Goal: Transaction & Acquisition: Book appointment/travel/reservation

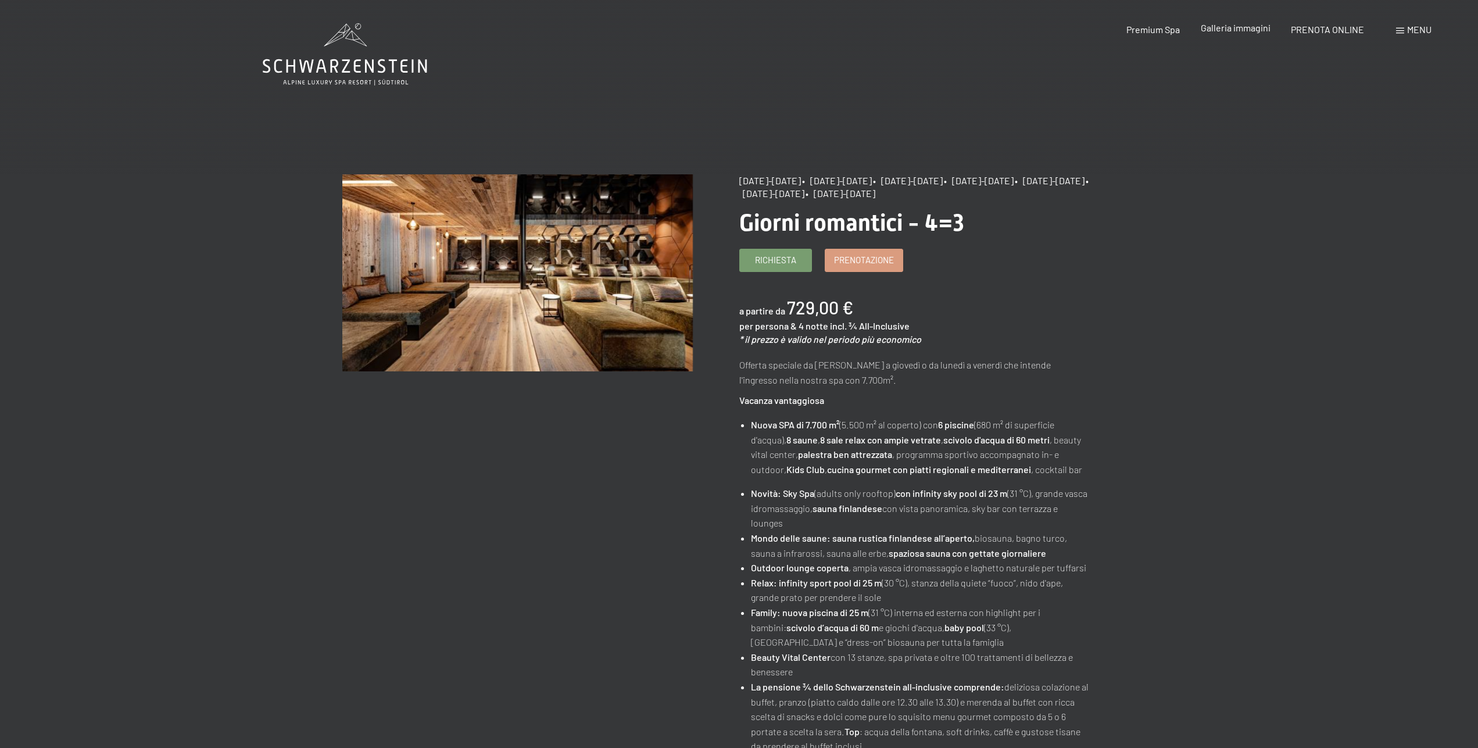
click at [1231, 31] on span "Galleria immagini" at bounding box center [1236, 27] width 70 height 11
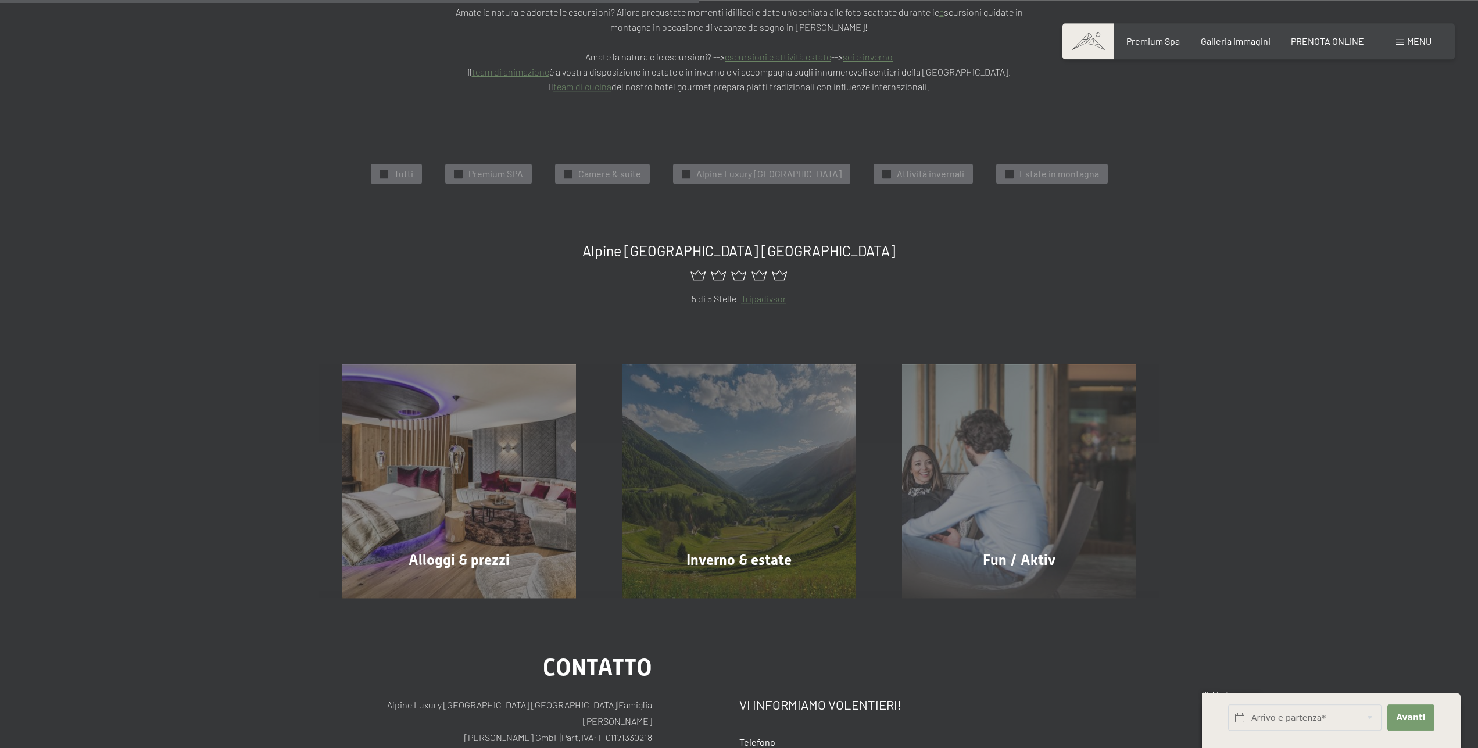
scroll to position [415, 0]
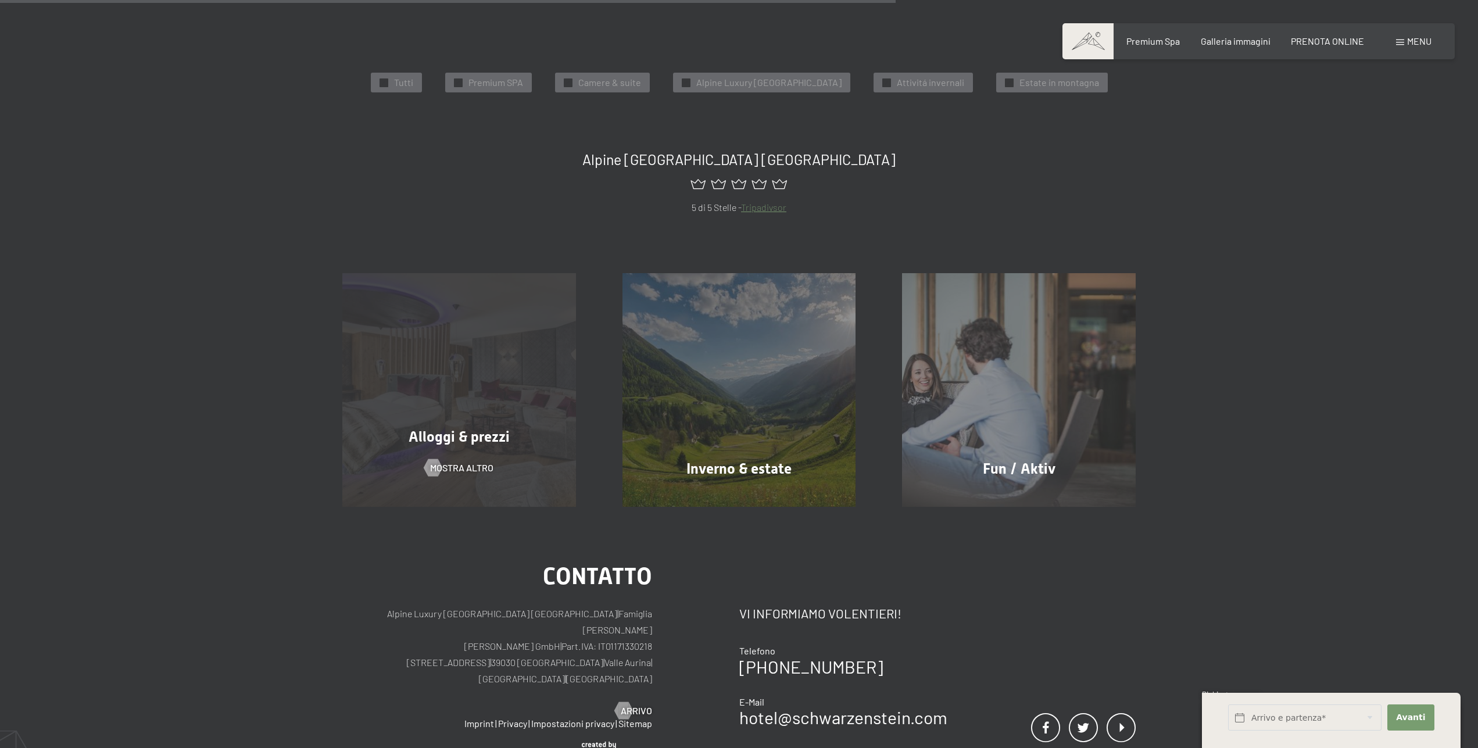
click at [474, 369] on div "Alloggi & prezzi mostra altro" at bounding box center [459, 390] width 280 height 234
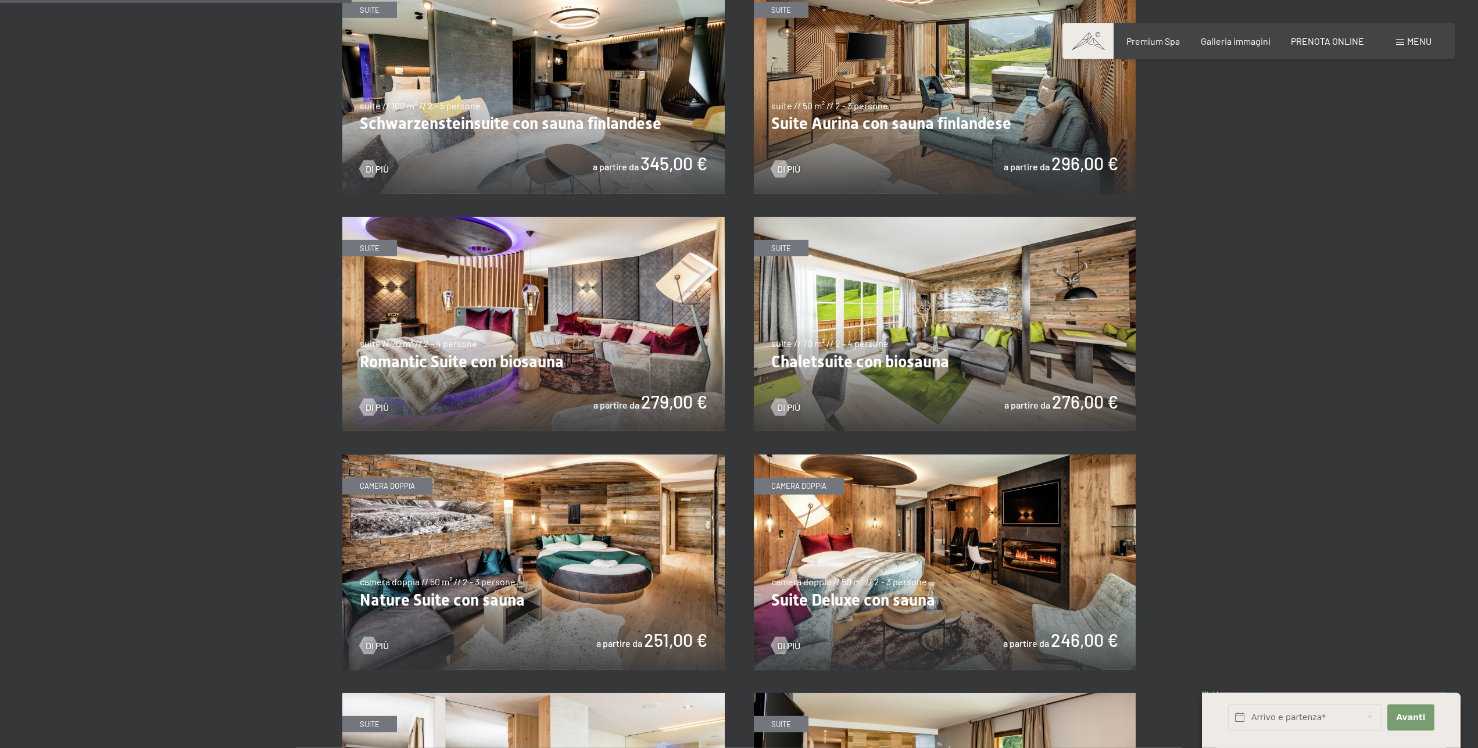
scroll to position [889, 0]
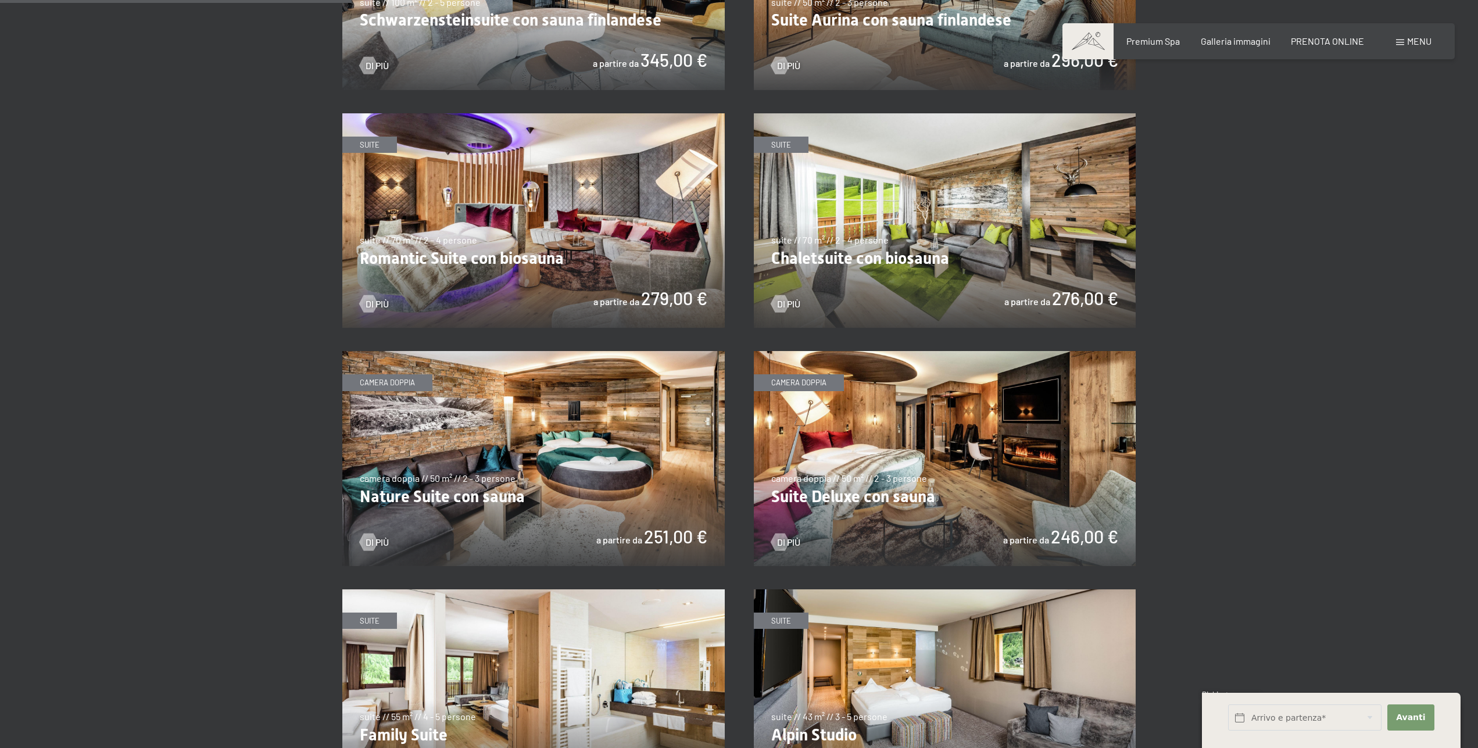
click at [879, 456] on img at bounding box center [945, 458] width 382 height 215
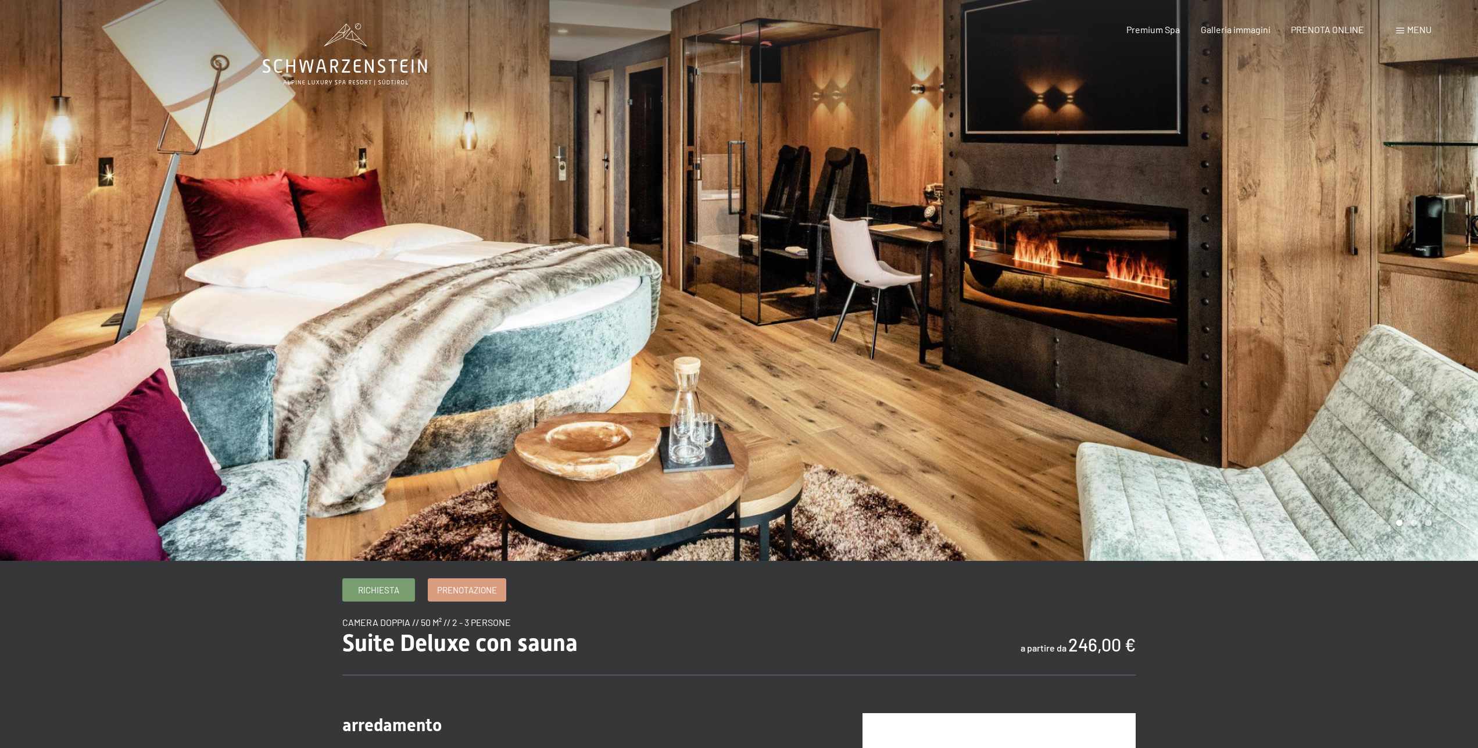
click at [1401, 285] on div at bounding box center [1108, 280] width 739 height 561
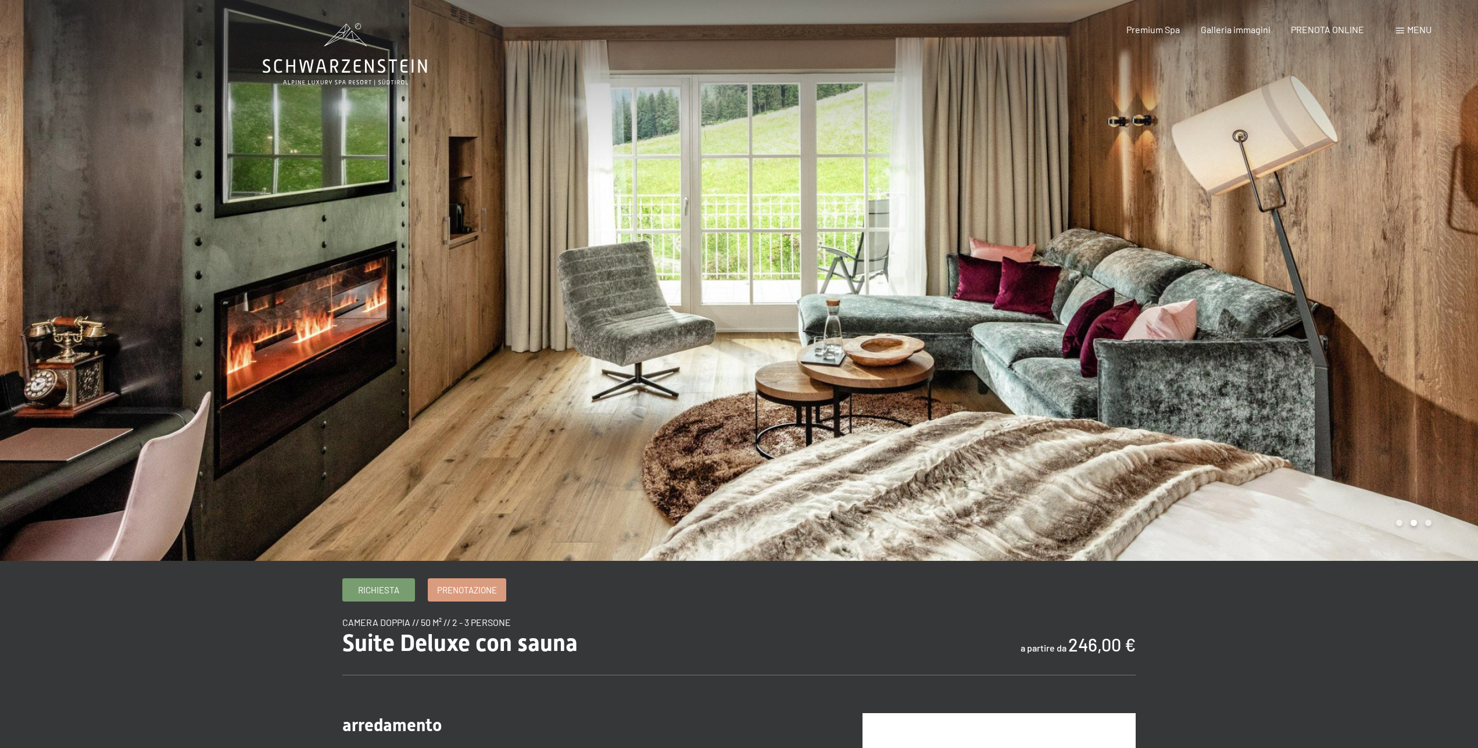
click at [1401, 285] on div at bounding box center [1108, 280] width 739 height 561
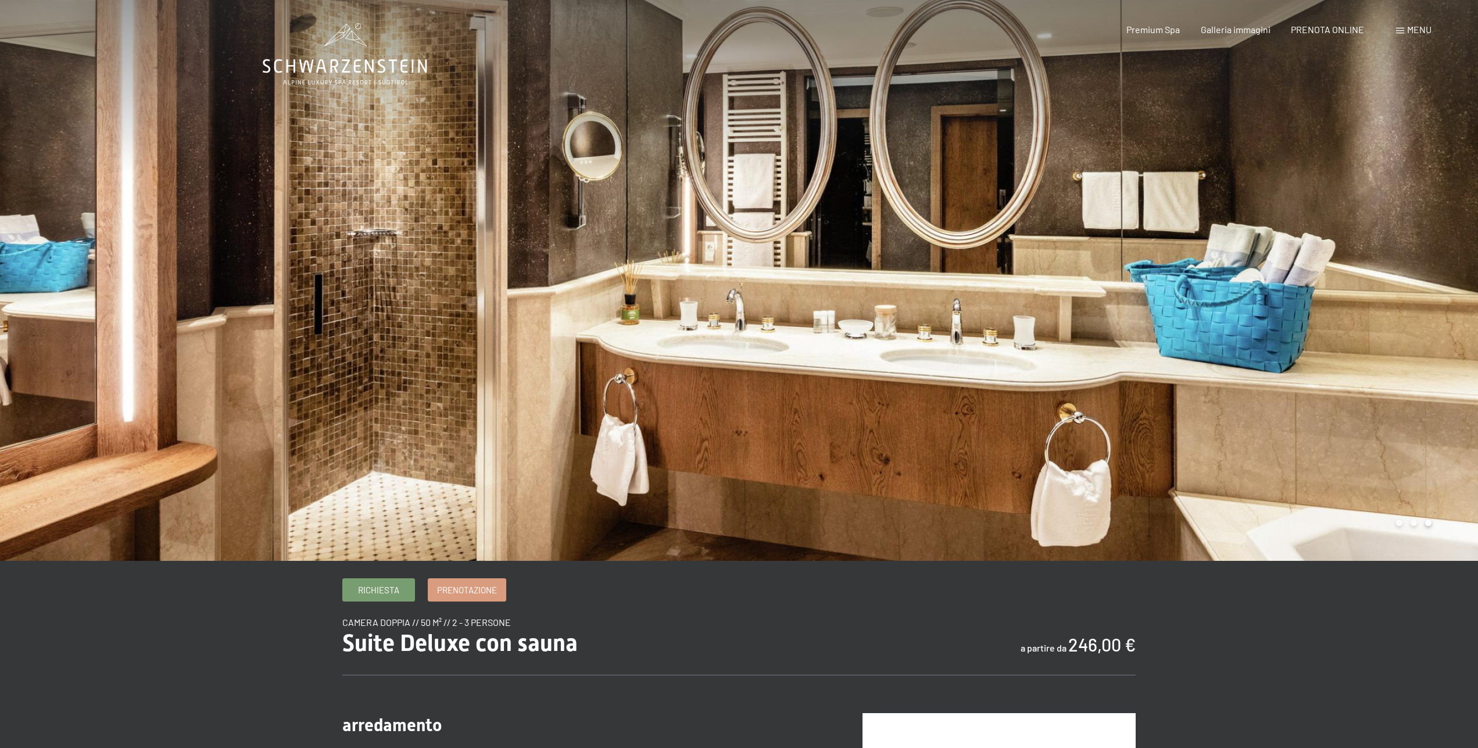
click at [1401, 285] on div at bounding box center [1108, 280] width 739 height 561
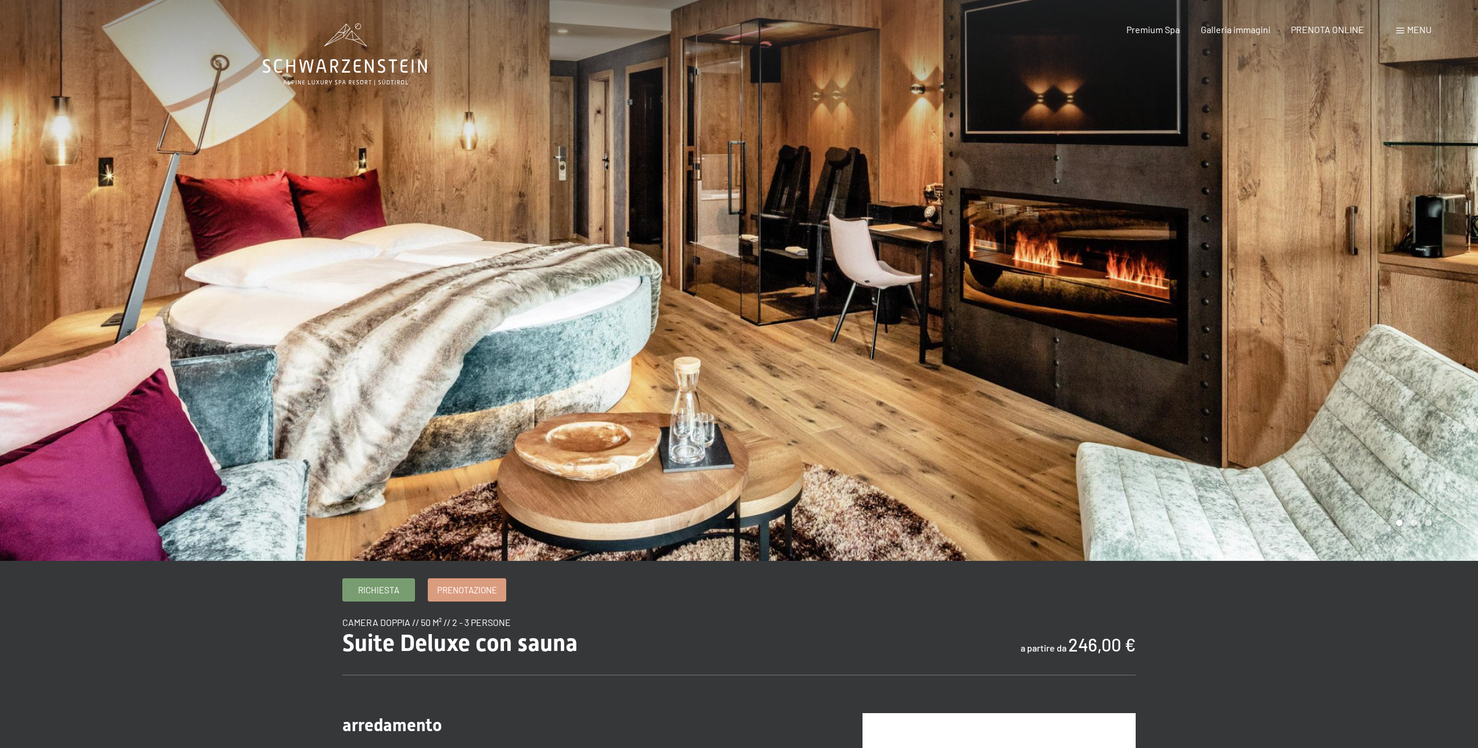
click at [1401, 285] on div at bounding box center [1108, 280] width 739 height 561
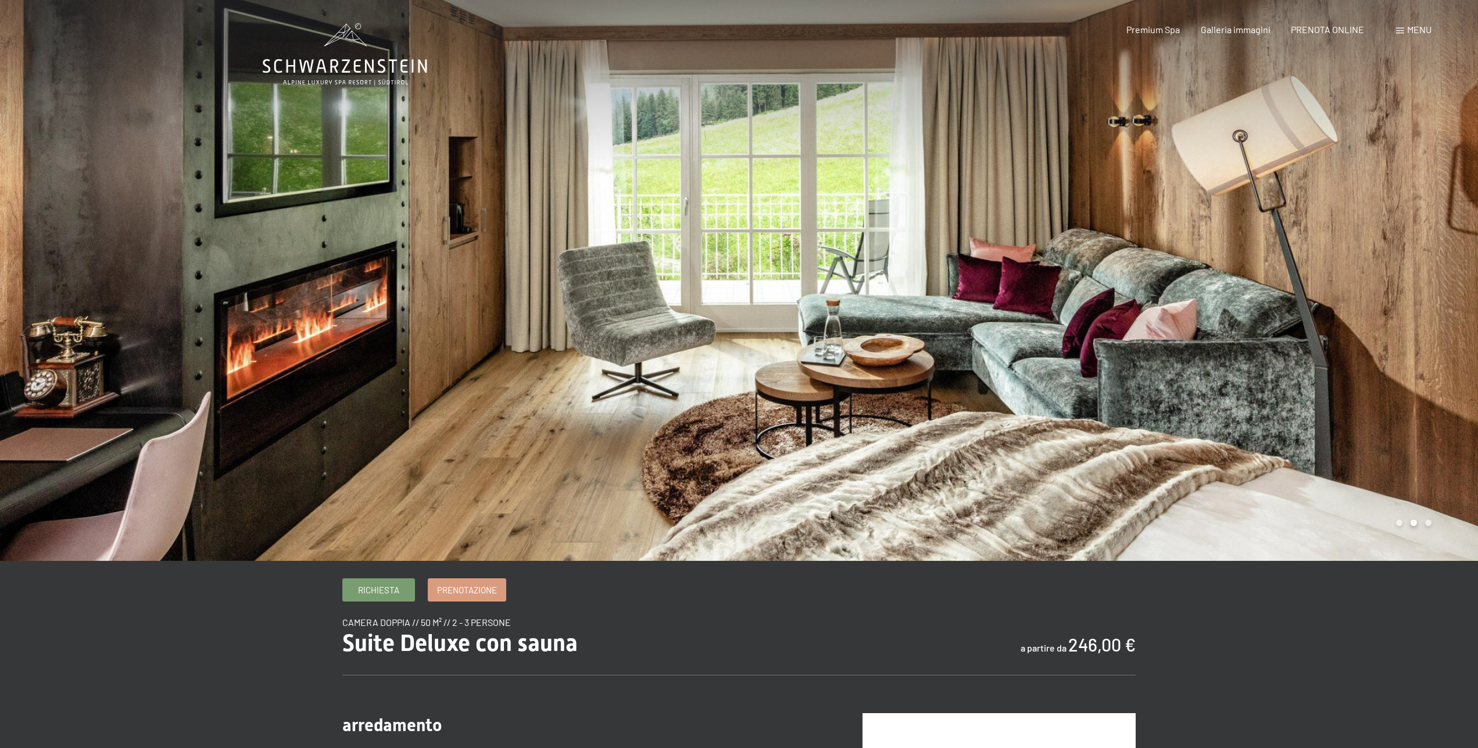
click at [1401, 285] on div at bounding box center [1108, 280] width 739 height 561
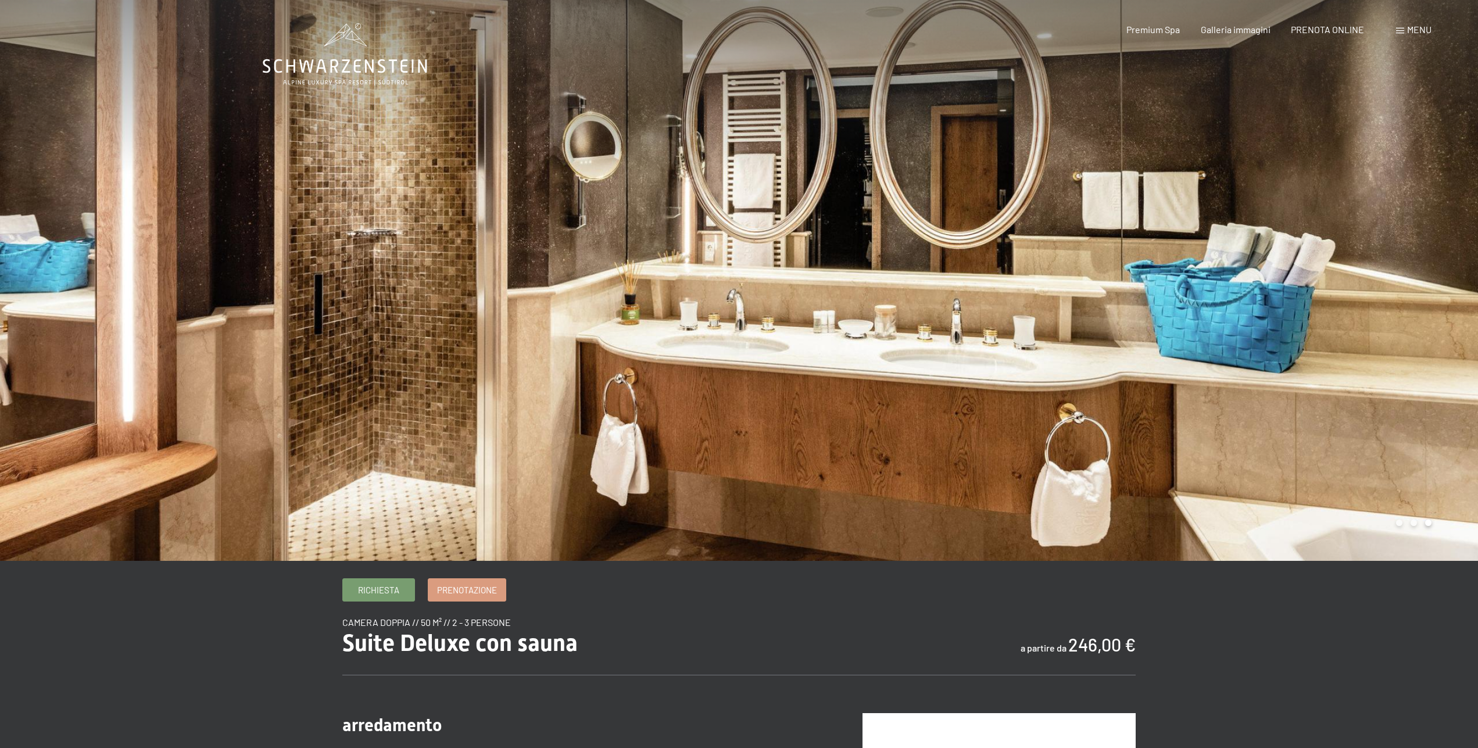
click at [1401, 285] on div at bounding box center [1108, 280] width 739 height 561
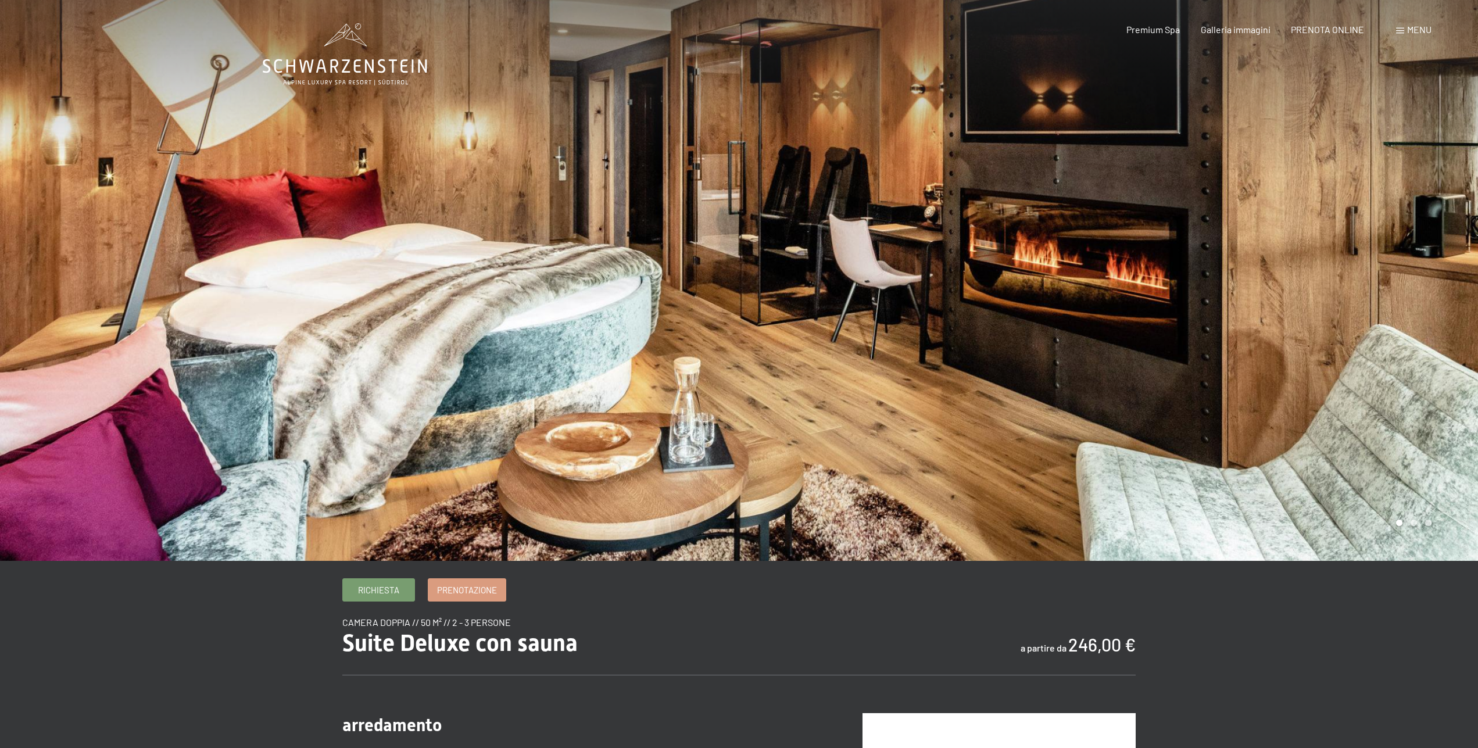
click at [1401, 285] on div at bounding box center [1108, 280] width 739 height 561
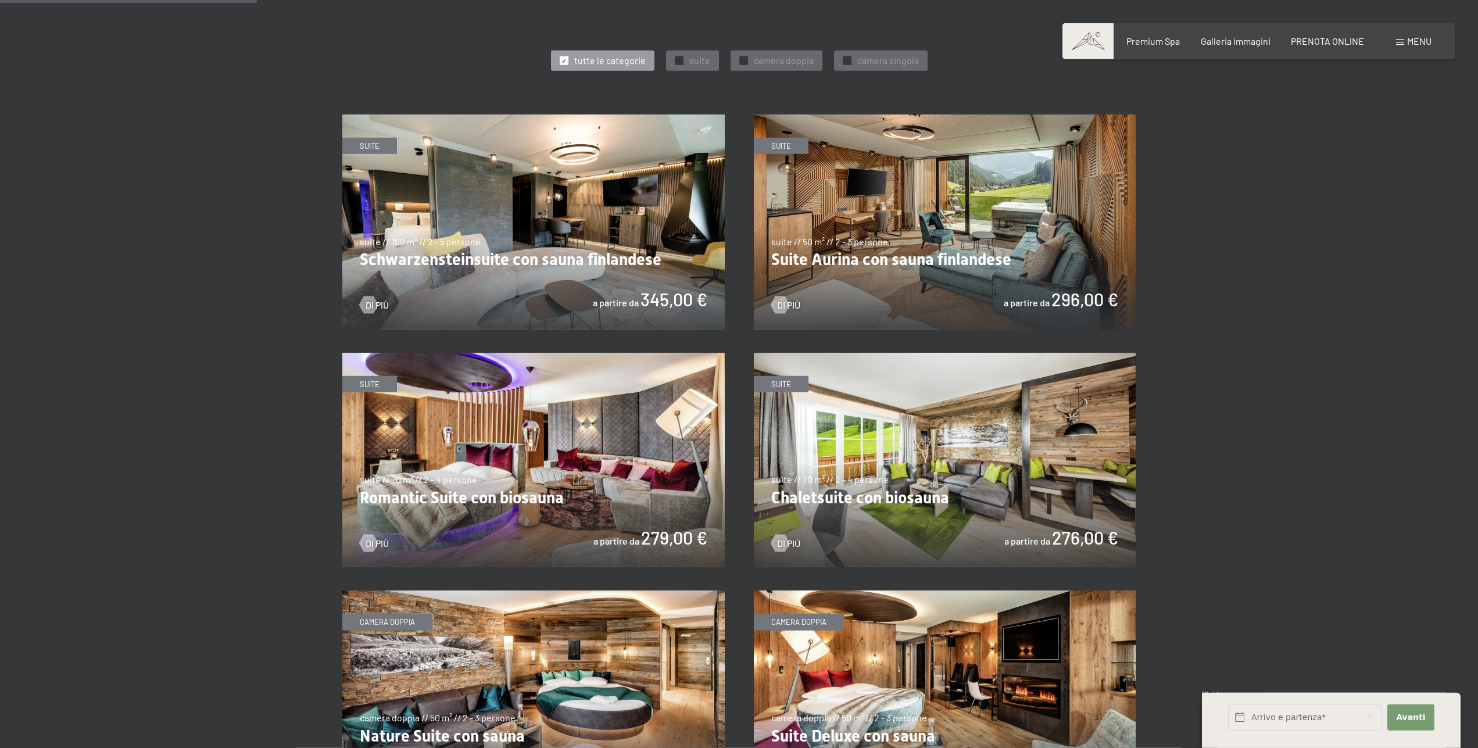
scroll to position [771, 0]
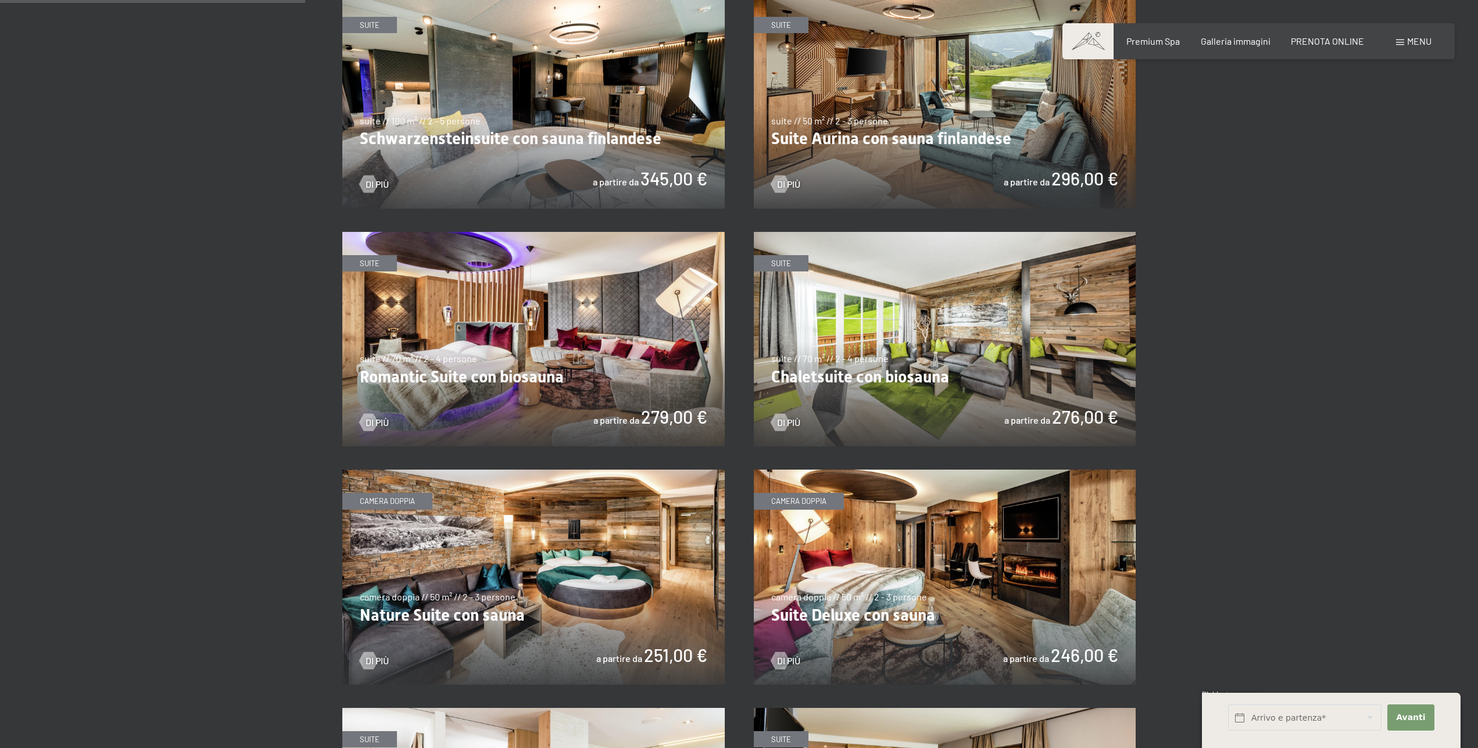
click at [525, 341] on img at bounding box center [533, 339] width 382 height 215
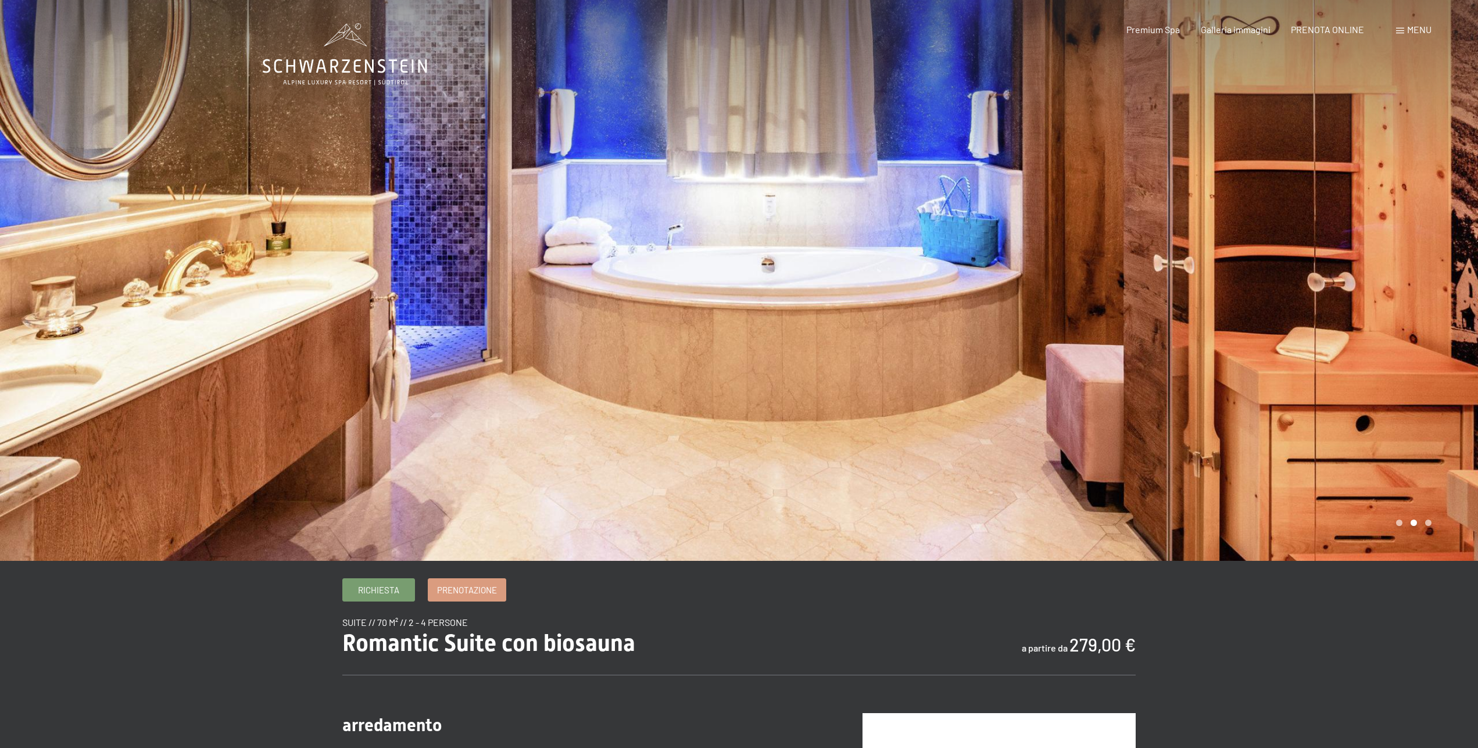
click at [1381, 284] on div at bounding box center [1108, 280] width 739 height 561
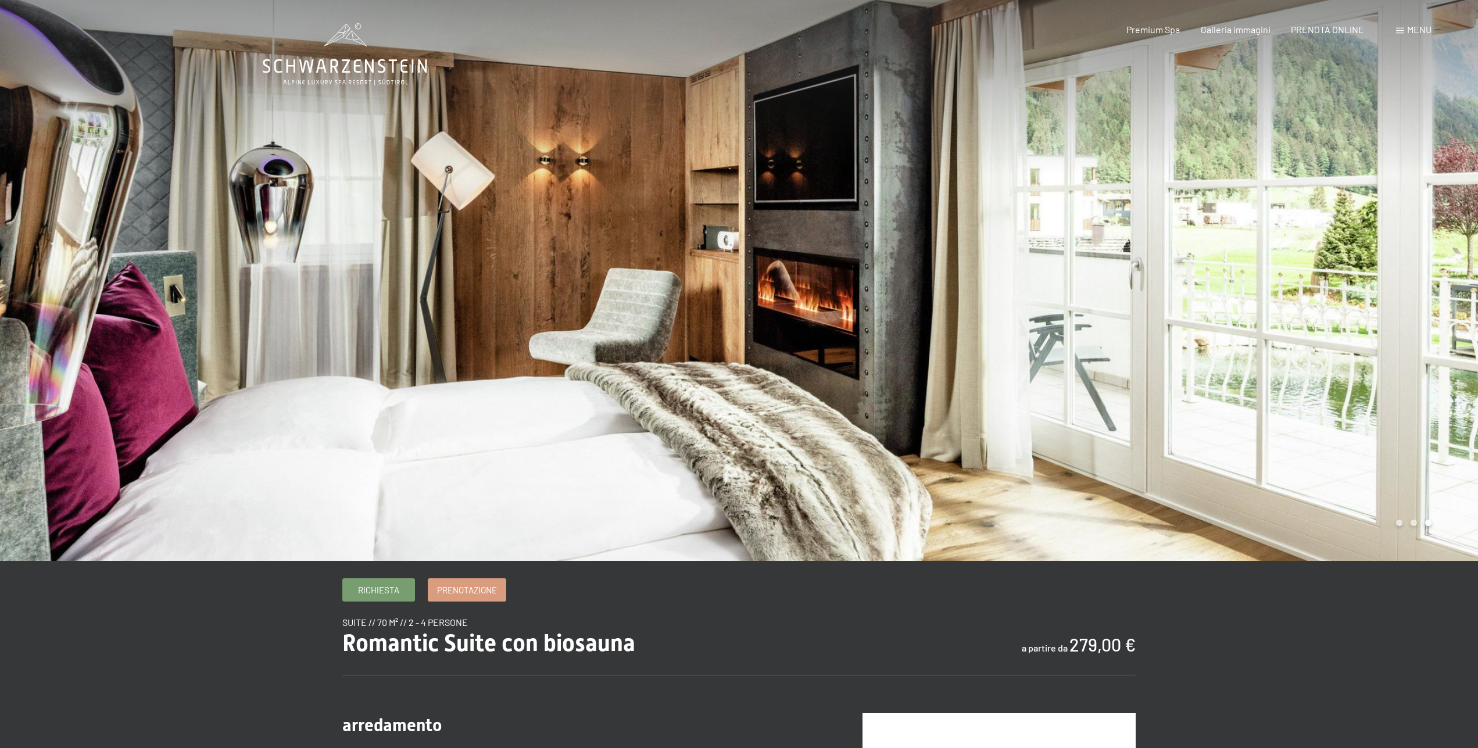
click at [1381, 284] on div at bounding box center [1108, 280] width 739 height 561
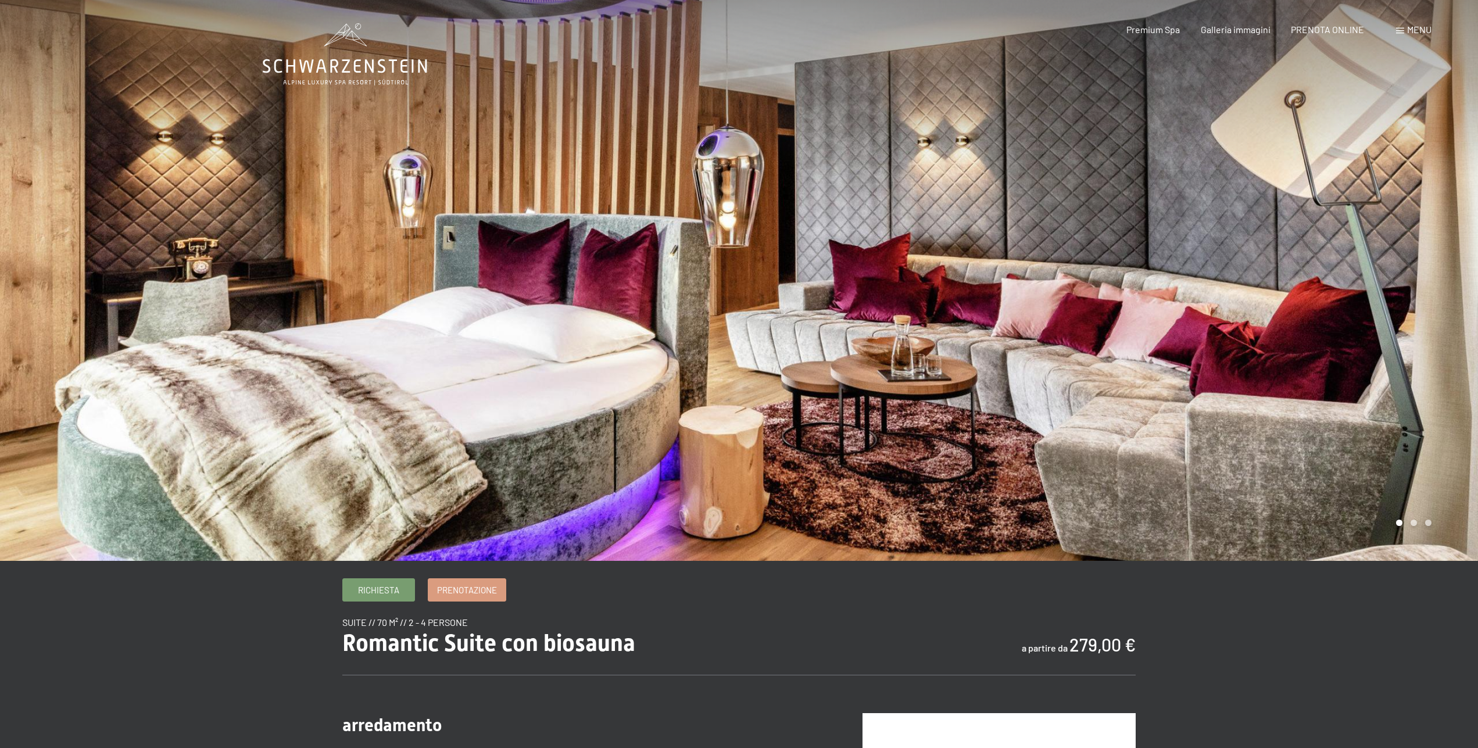
click at [1381, 283] on div at bounding box center [1108, 280] width 739 height 561
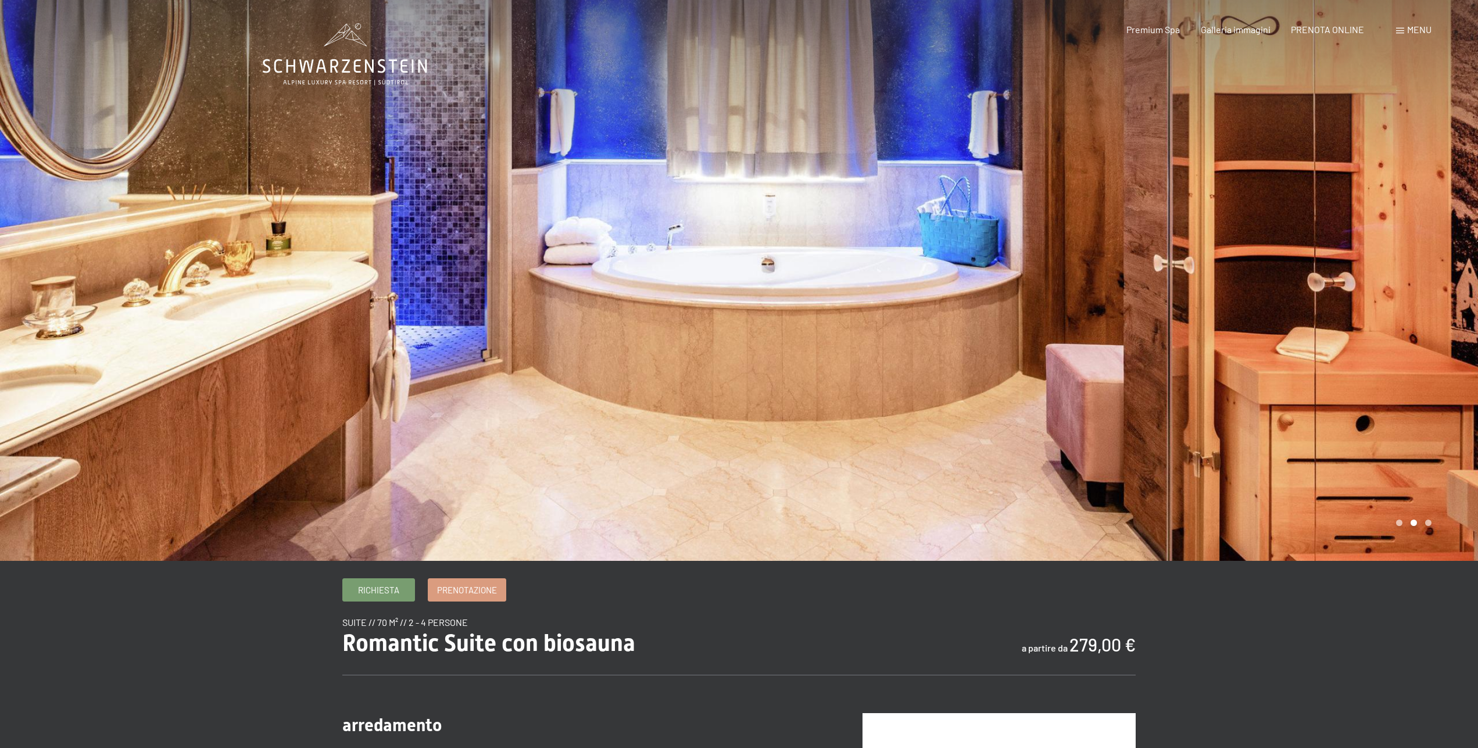
click at [1381, 283] on div at bounding box center [1108, 280] width 739 height 561
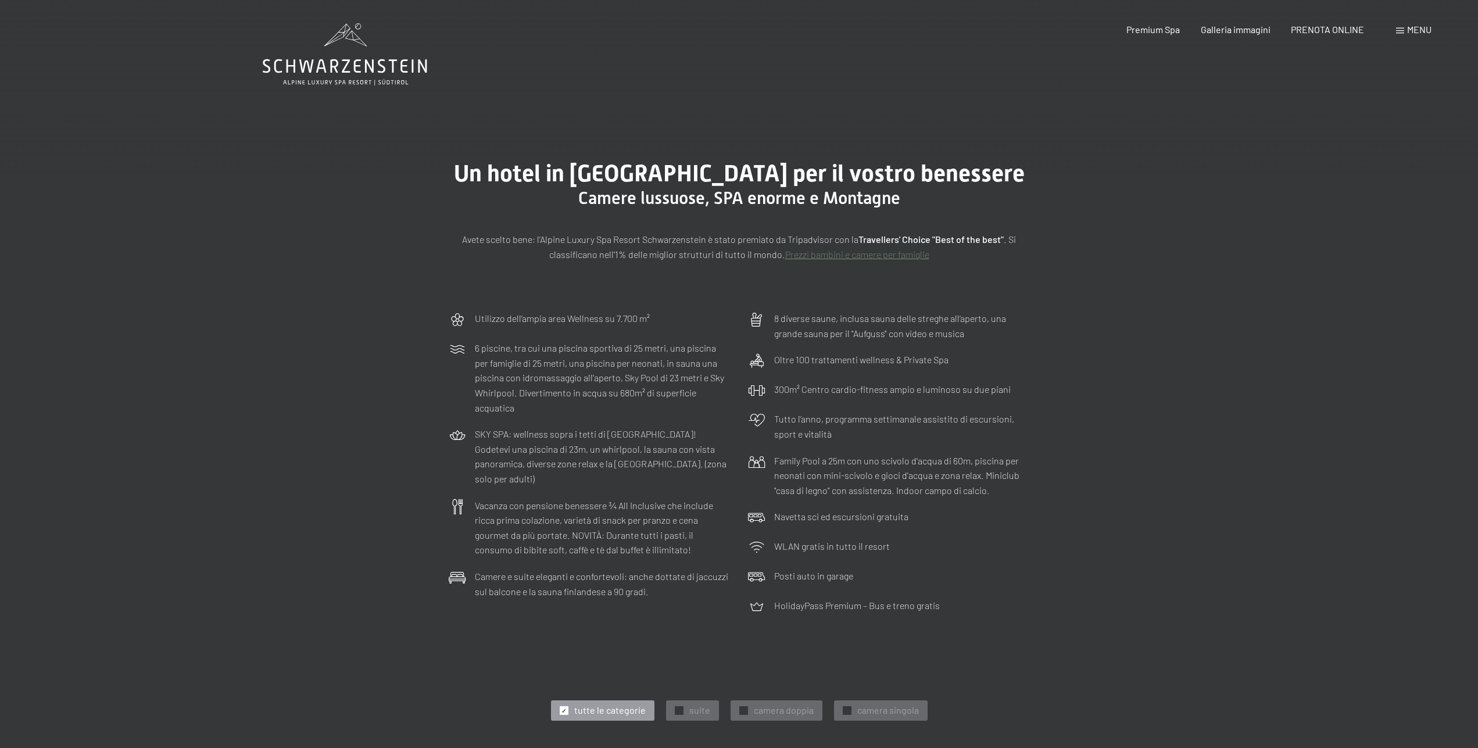
scroll to position [415, 0]
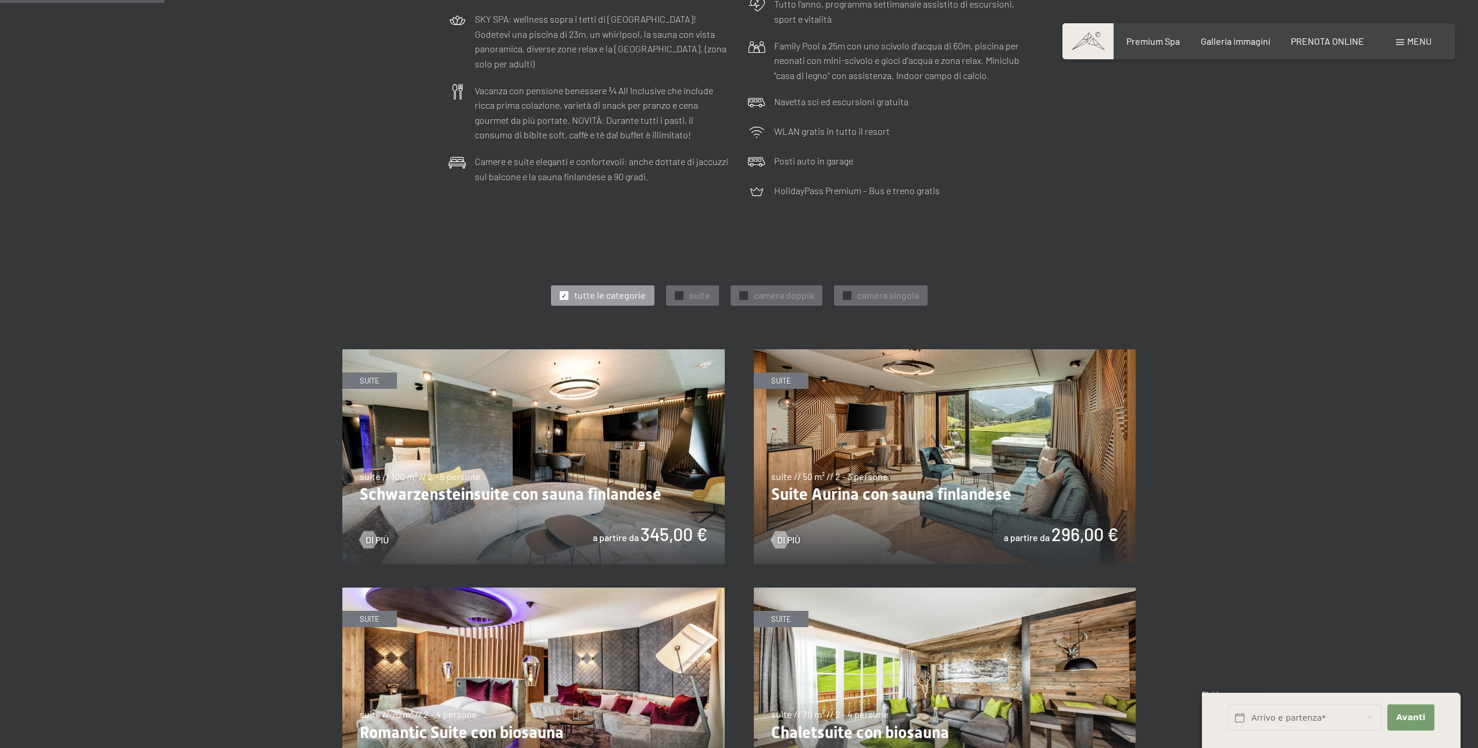
click at [558, 435] on img at bounding box center [533, 456] width 382 height 215
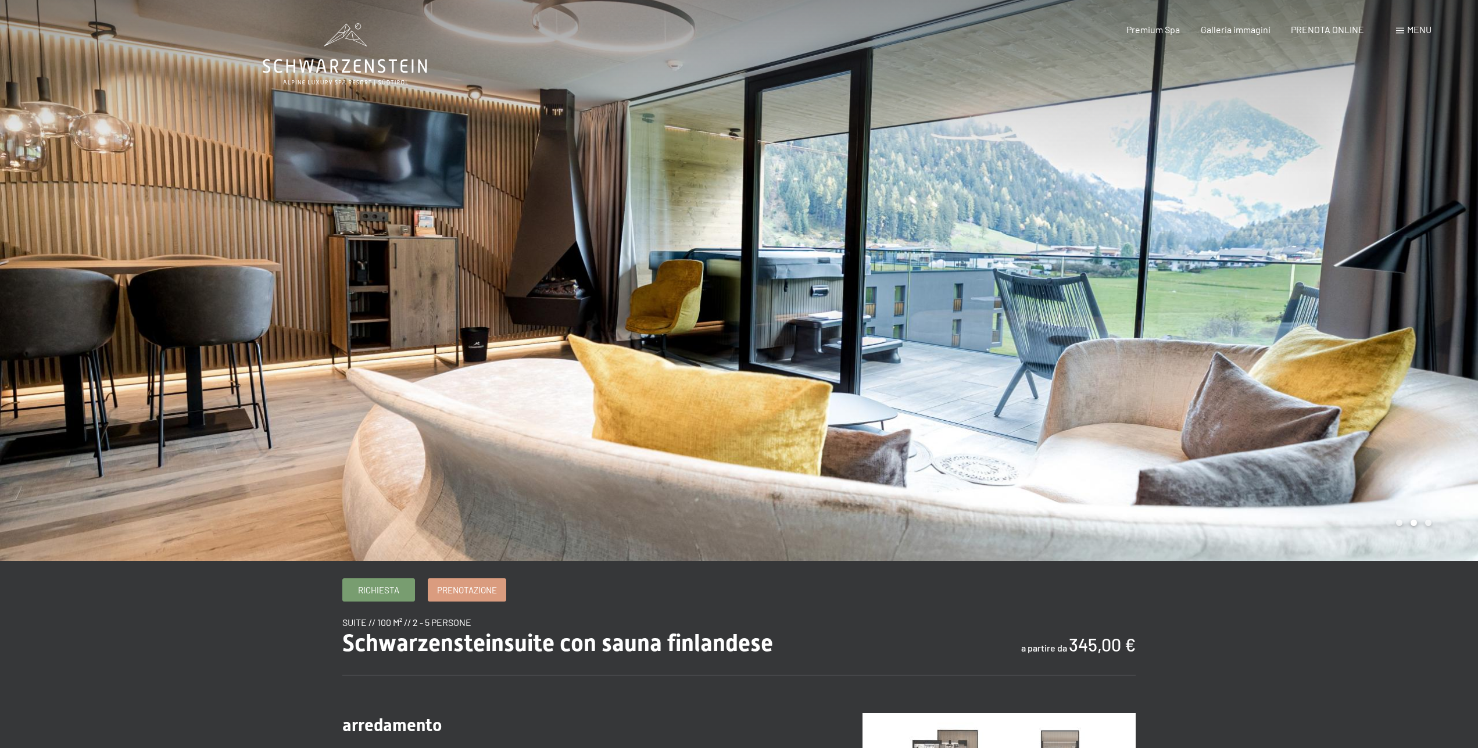
click at [1345, 252] on div at bounding box center [1108, 280] width 739 height 561
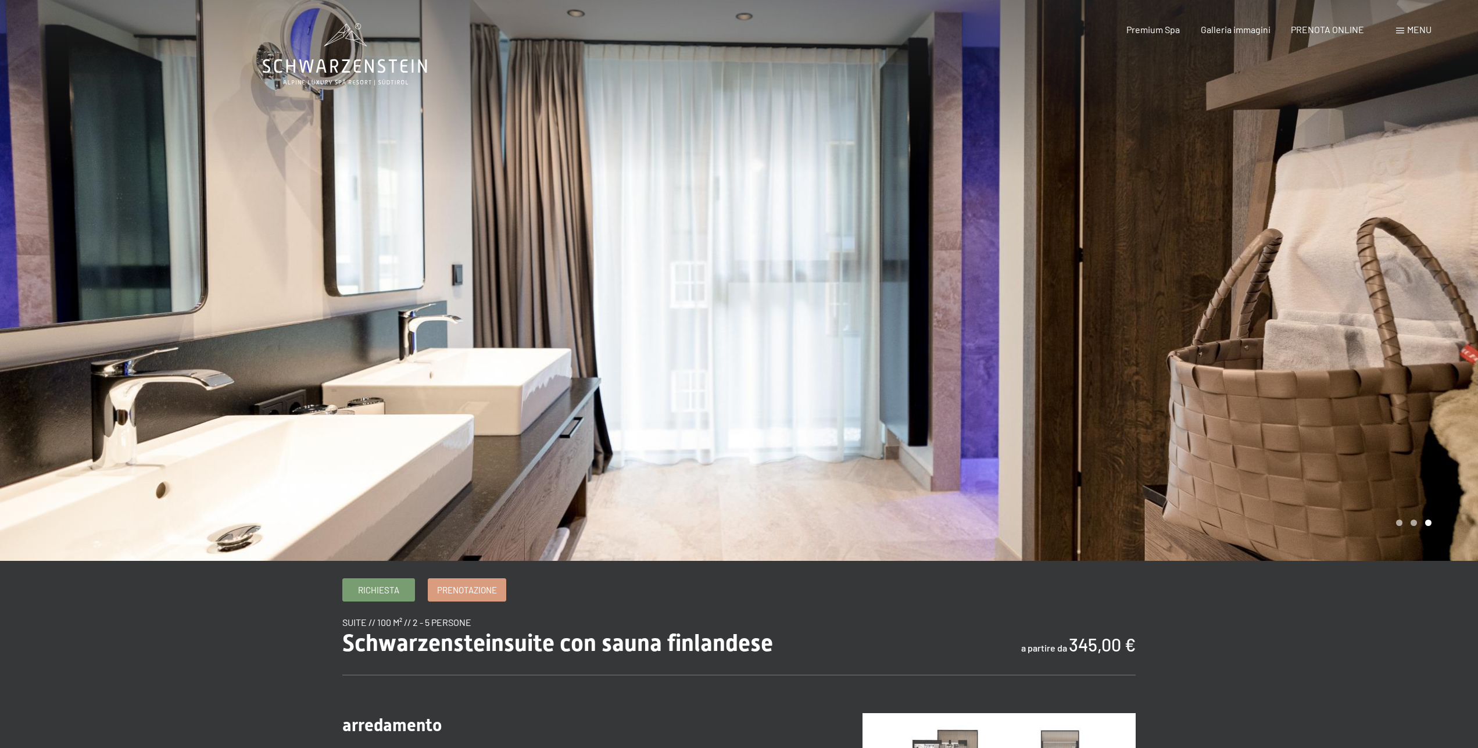
click at [1345, 252] on div at bounding box center [1108, 280] width 739 height 561
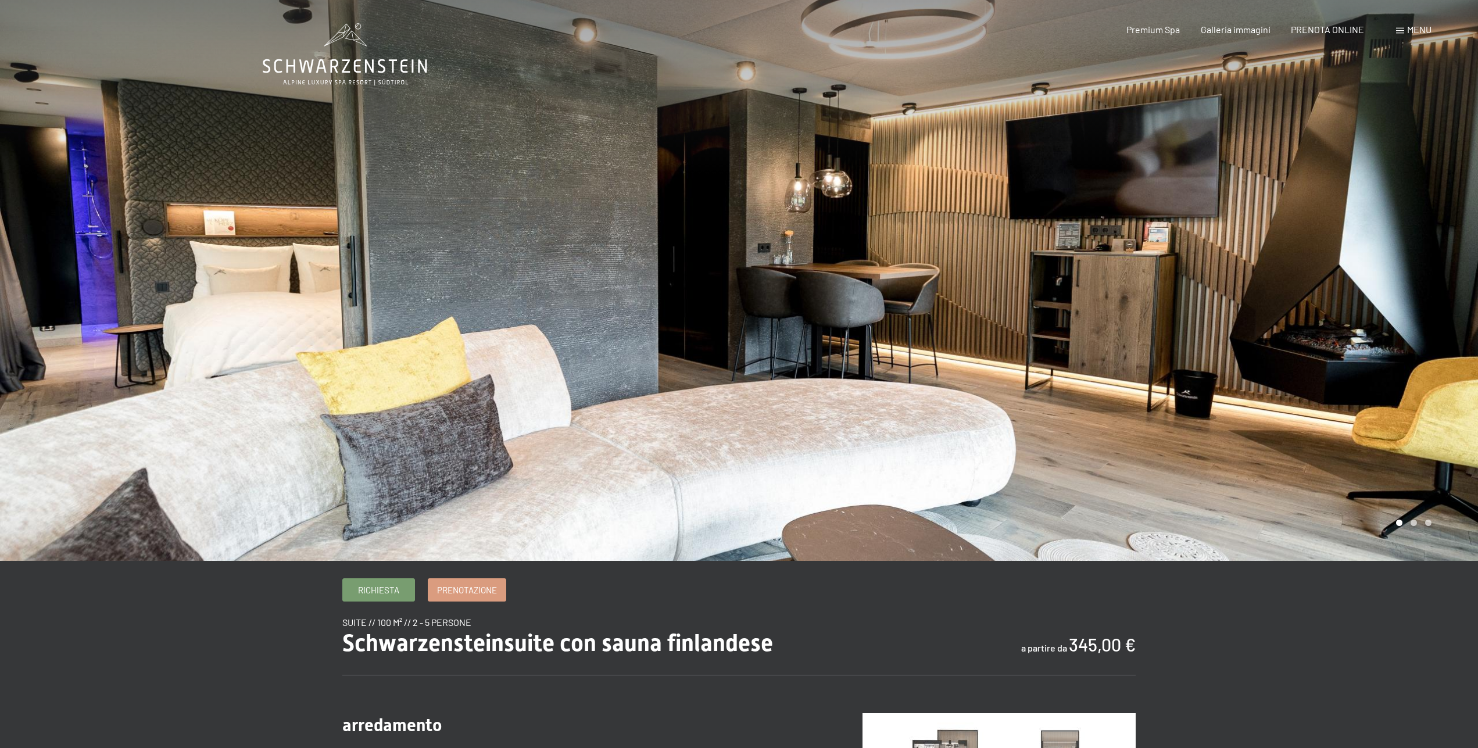
click at [1346, 252] on div at bounding box center [1108, 280] width 739 height 561
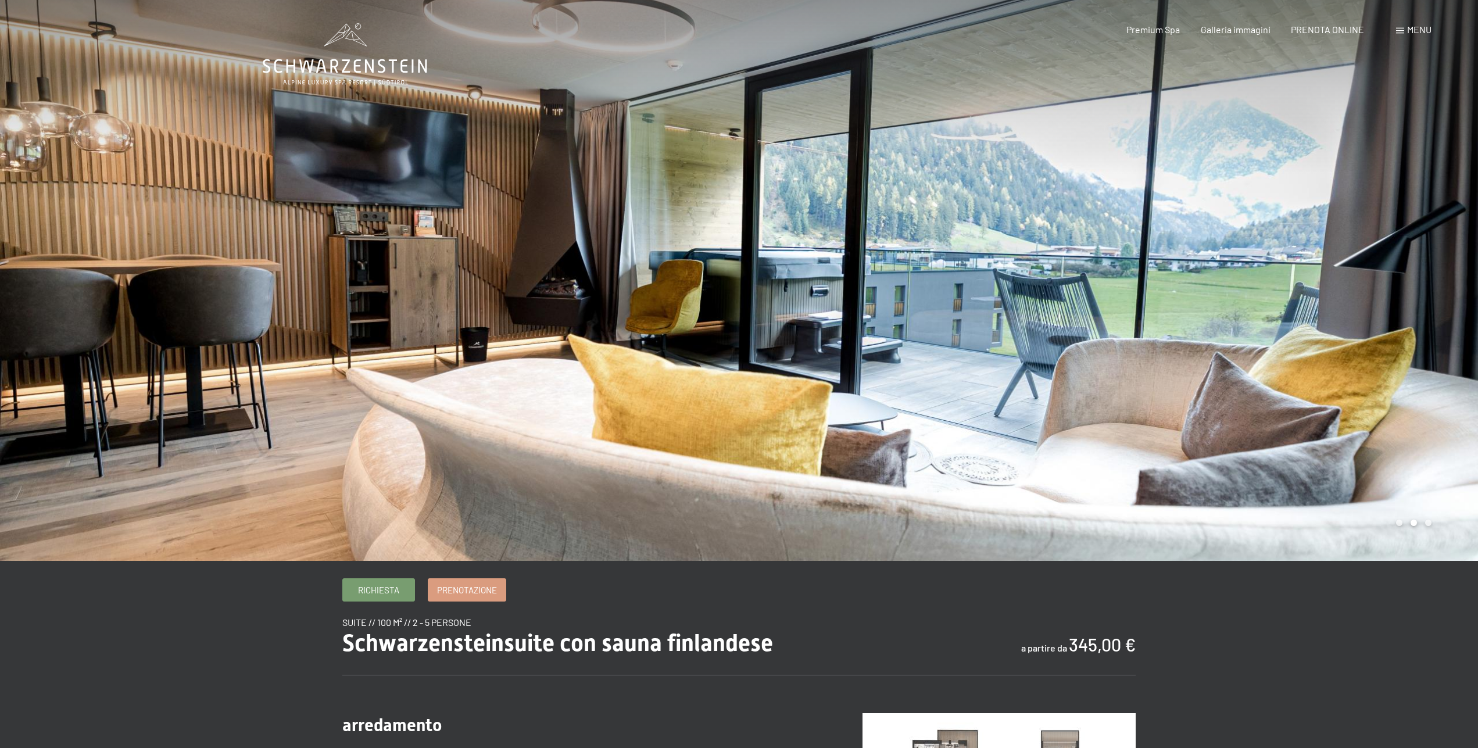
click at [1346, 252] on div at bounding box center [1108, 280] width 739 height 561
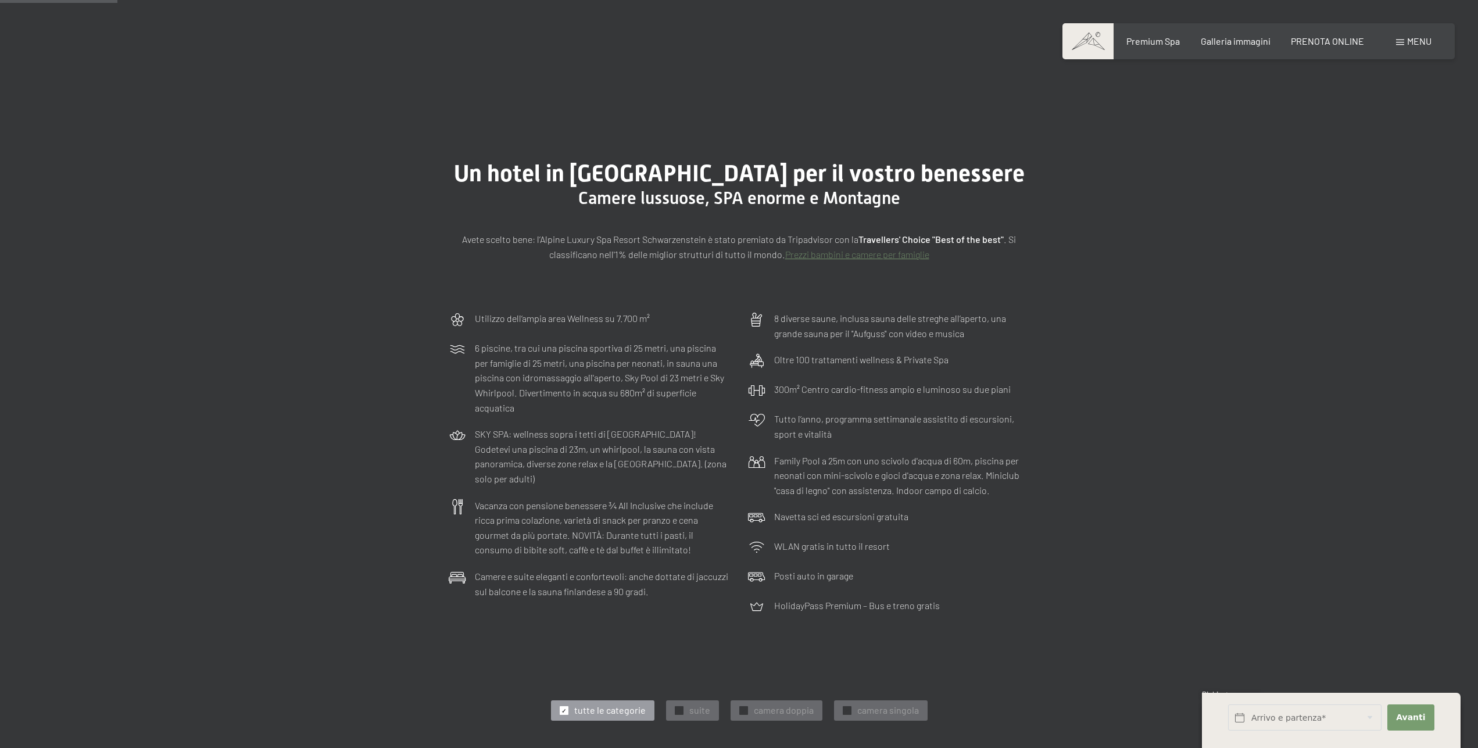
scroll to position [296, 0]
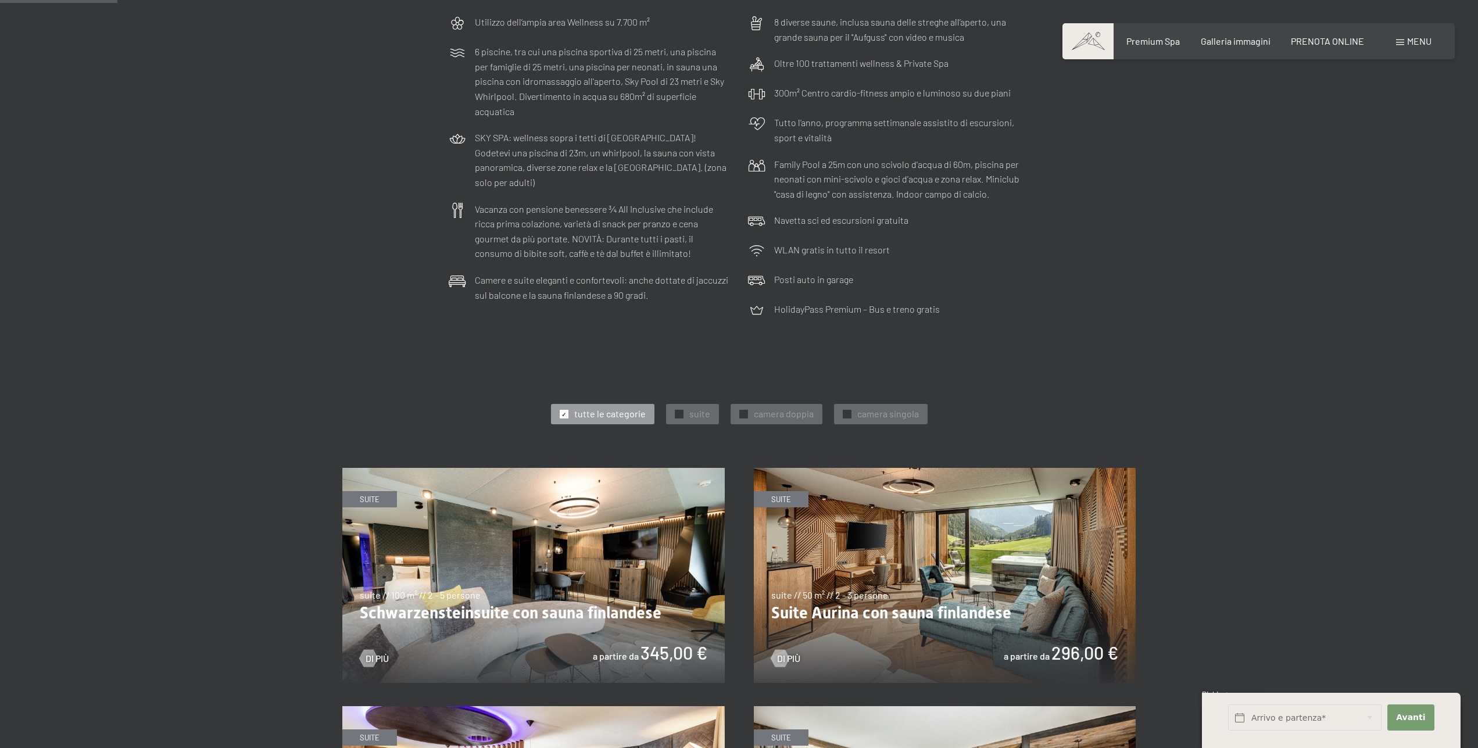
click at [948, 578] on img at bounding box center [945, 575] width 382 height 215
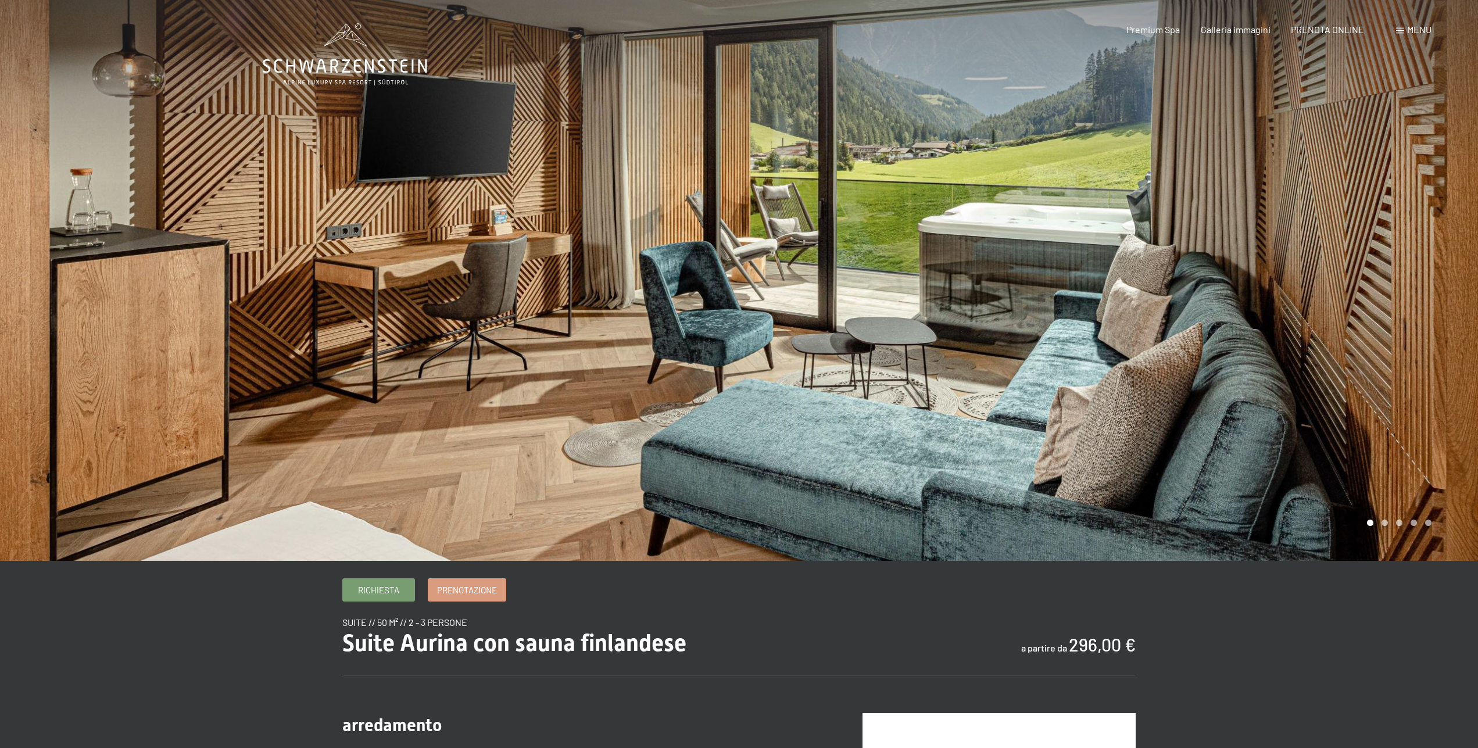
click at [1341, 281] on div at bounding box center [1108, 280] width 739 height 561
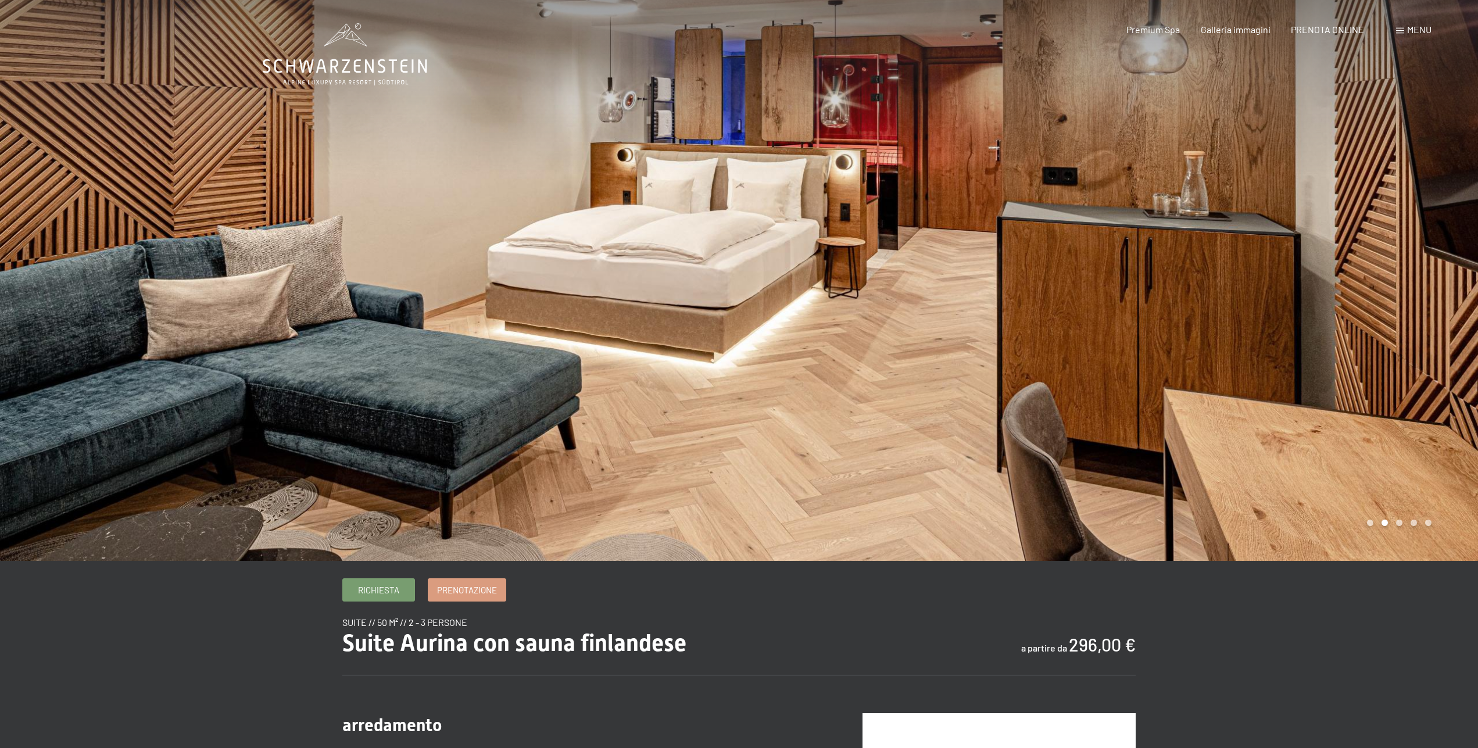
click at [1341, 281] on div at bounding box center [1108, 280] width 739 height 561
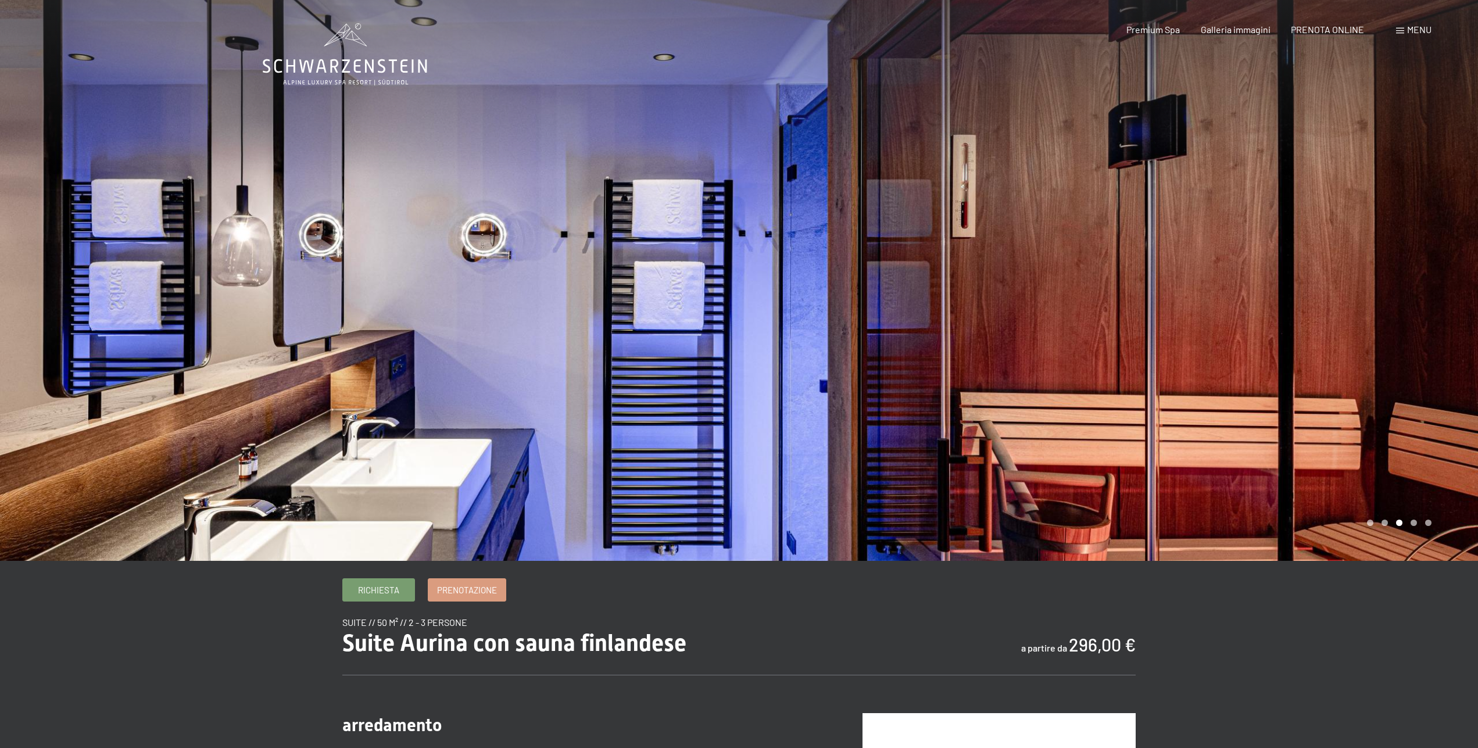
click at [1341, 281] on div at bounding box center [1108, 280] width 739 height 561
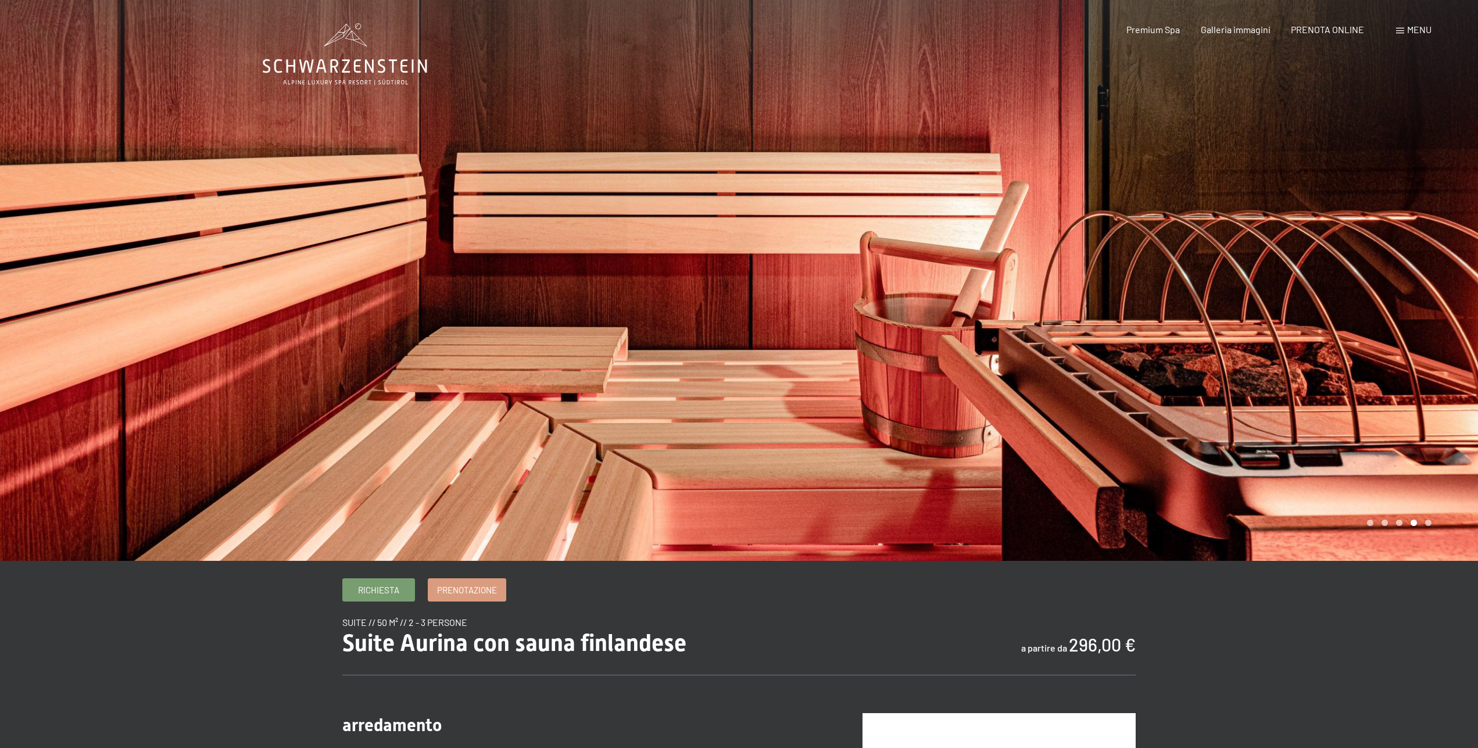
click at [1341, 281] on div at bounding box center [1108, 280] width 739 height 561
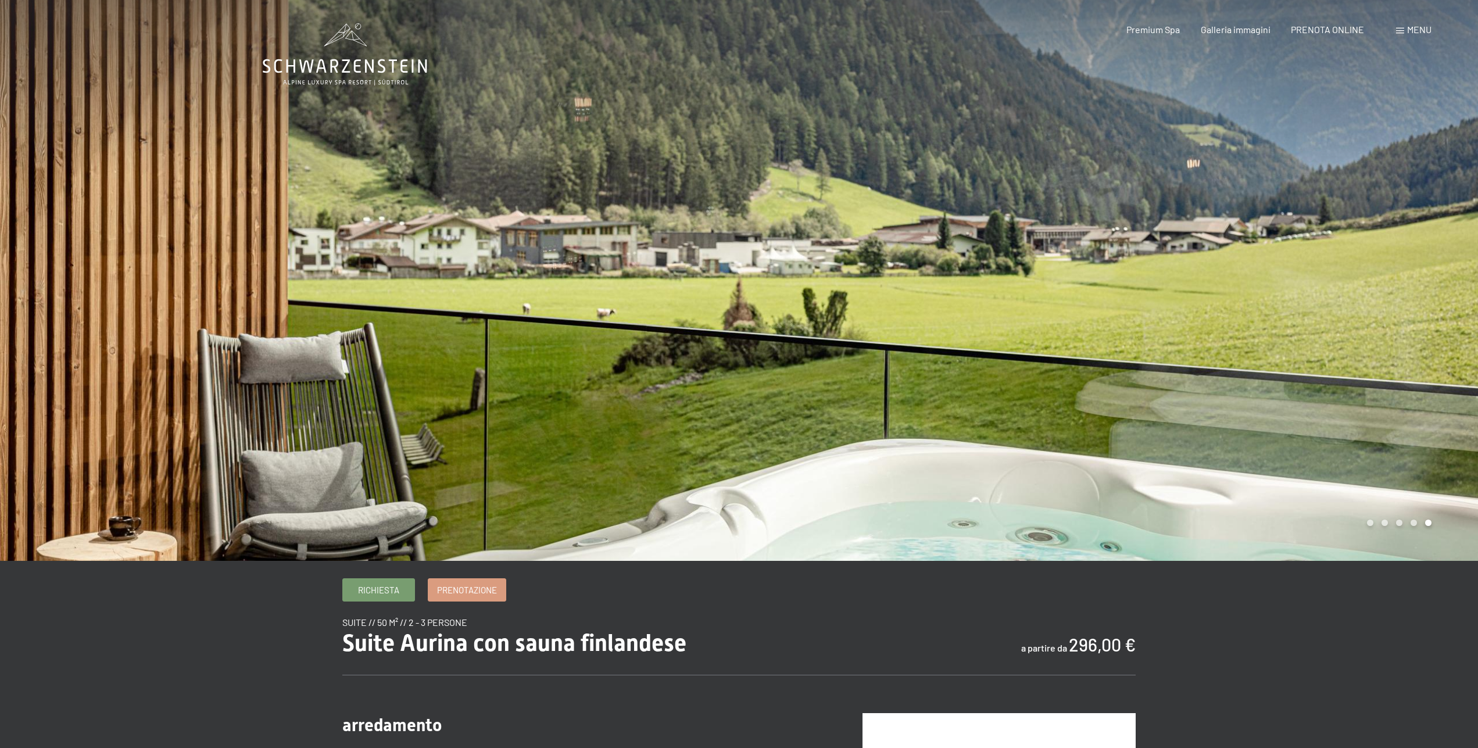
click at [1337, 278] on div at bounding box center [1108, 280] width 739 height 561
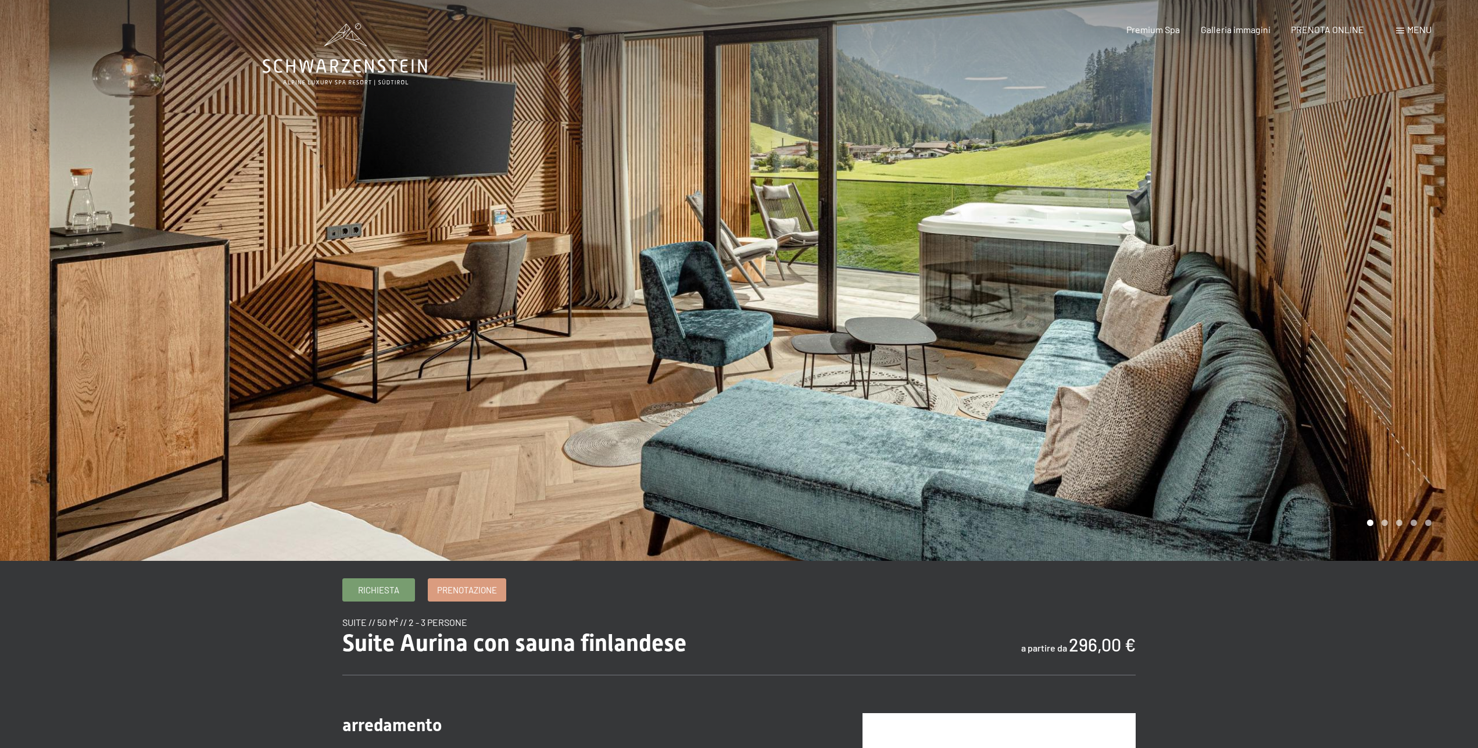
click at [1337, 278] on div at bounding box center [1108, 280] width 739 height 561
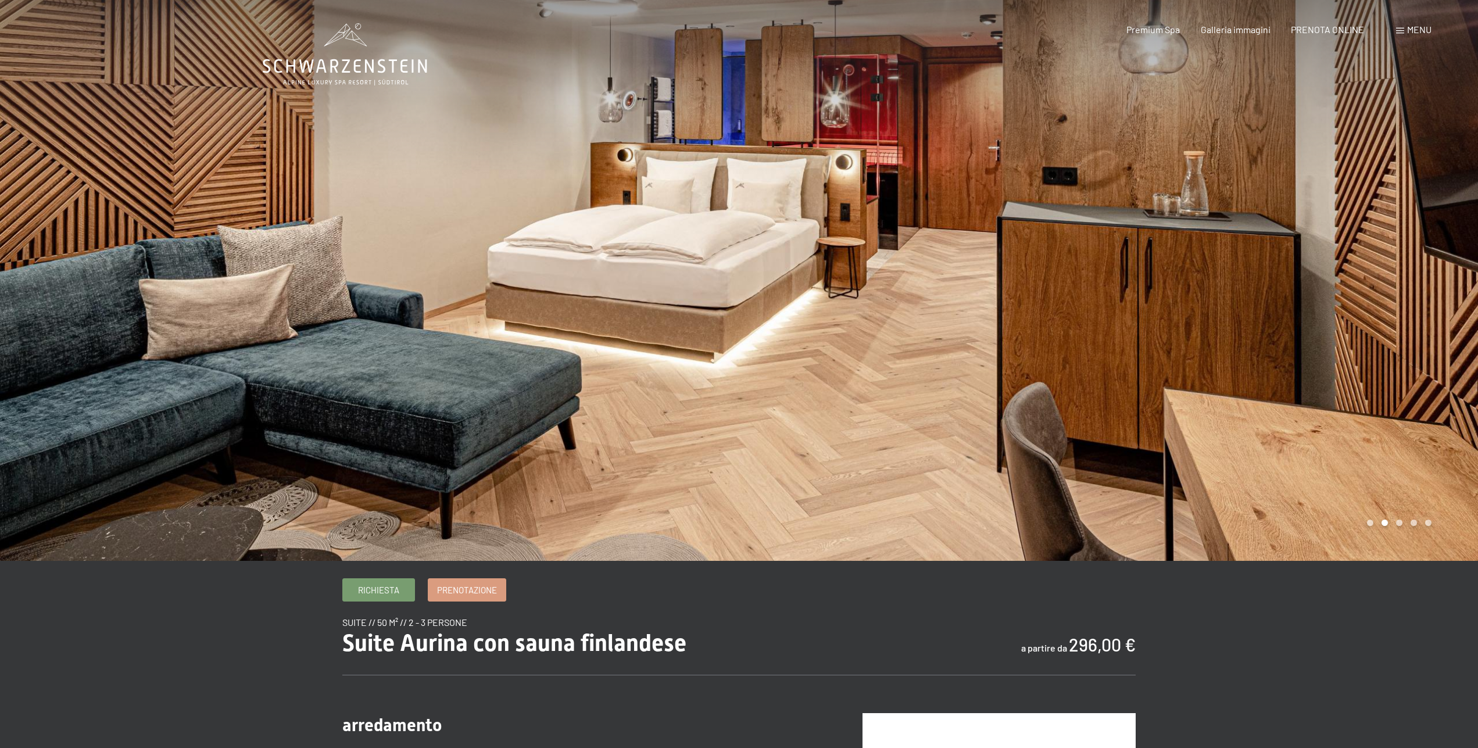
click at [1337, 278] on div at bounding box center [1108, 280] width 739 height 561
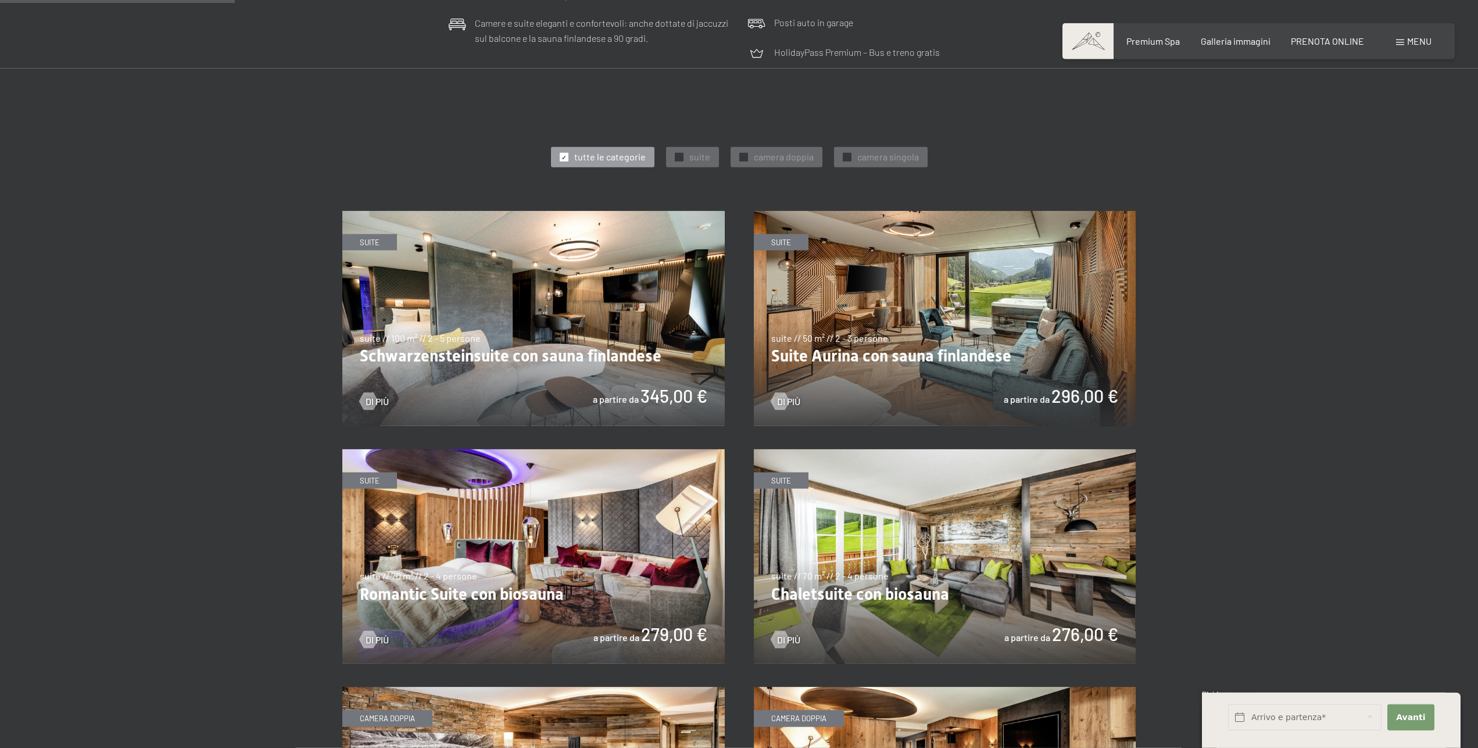
scroll to position [593, 0]
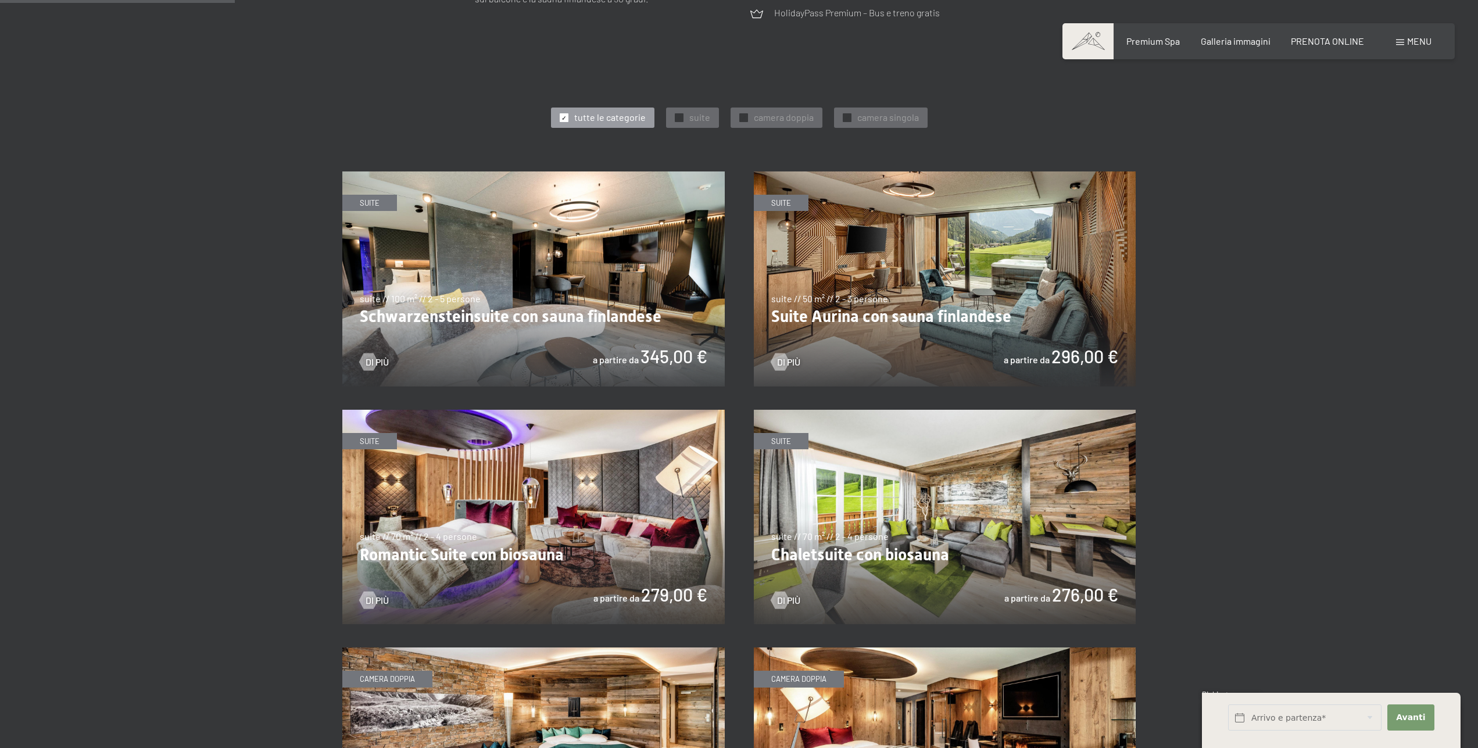
click at [484, 518] on img at bounding box center [533, 517] width 382 height 215
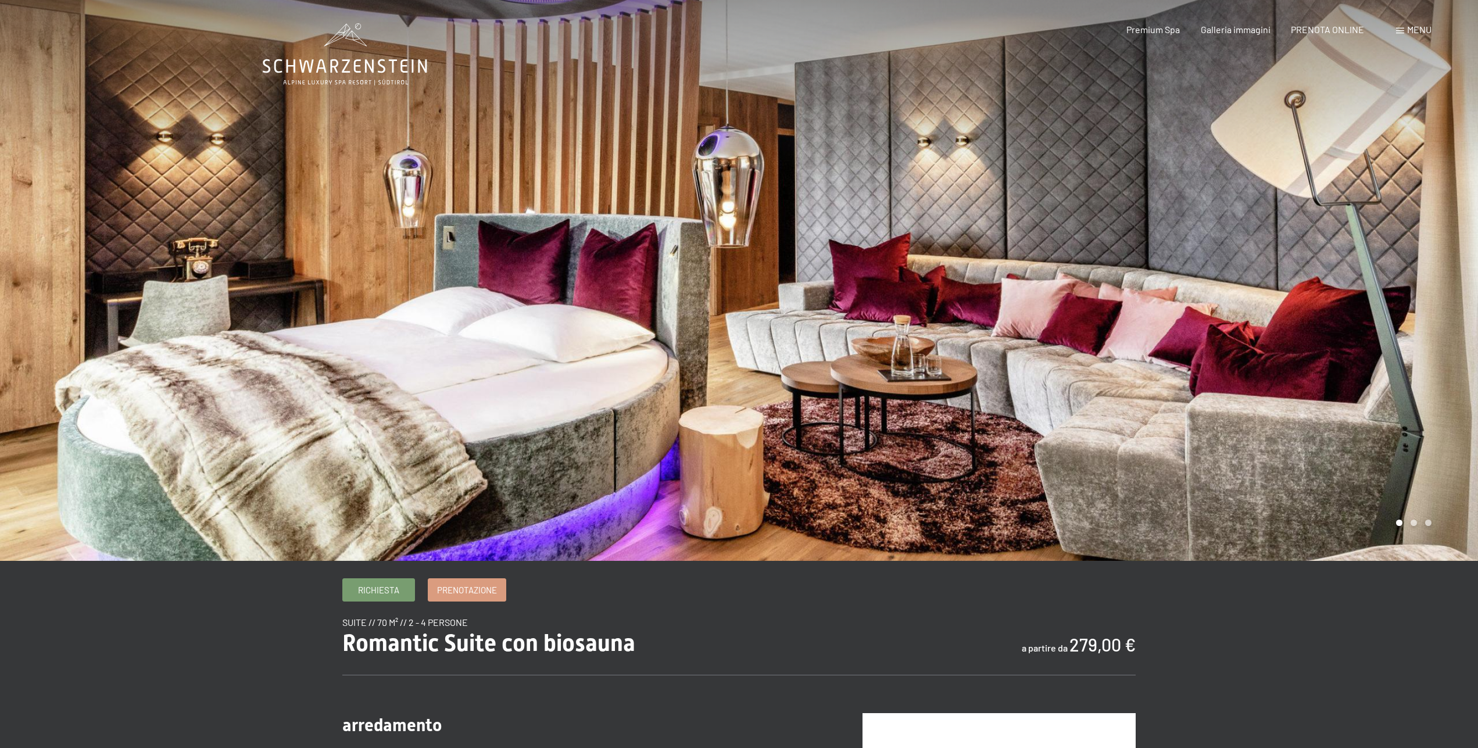
click at [1310, 319] on div at bounding box center [1108, 280] width 739 height 561
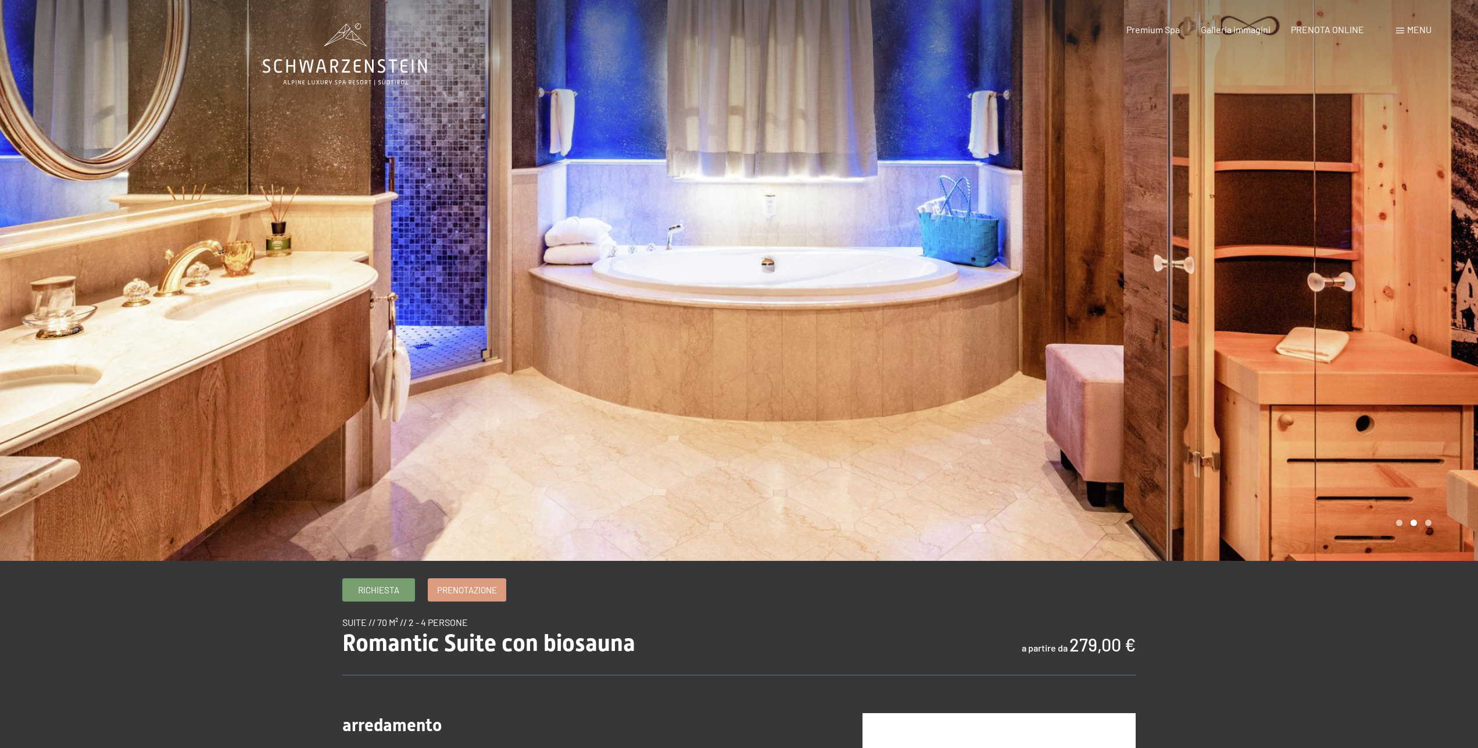
click at [1340, 297] on div at bounding box center [1108, 280] width 739 height 561
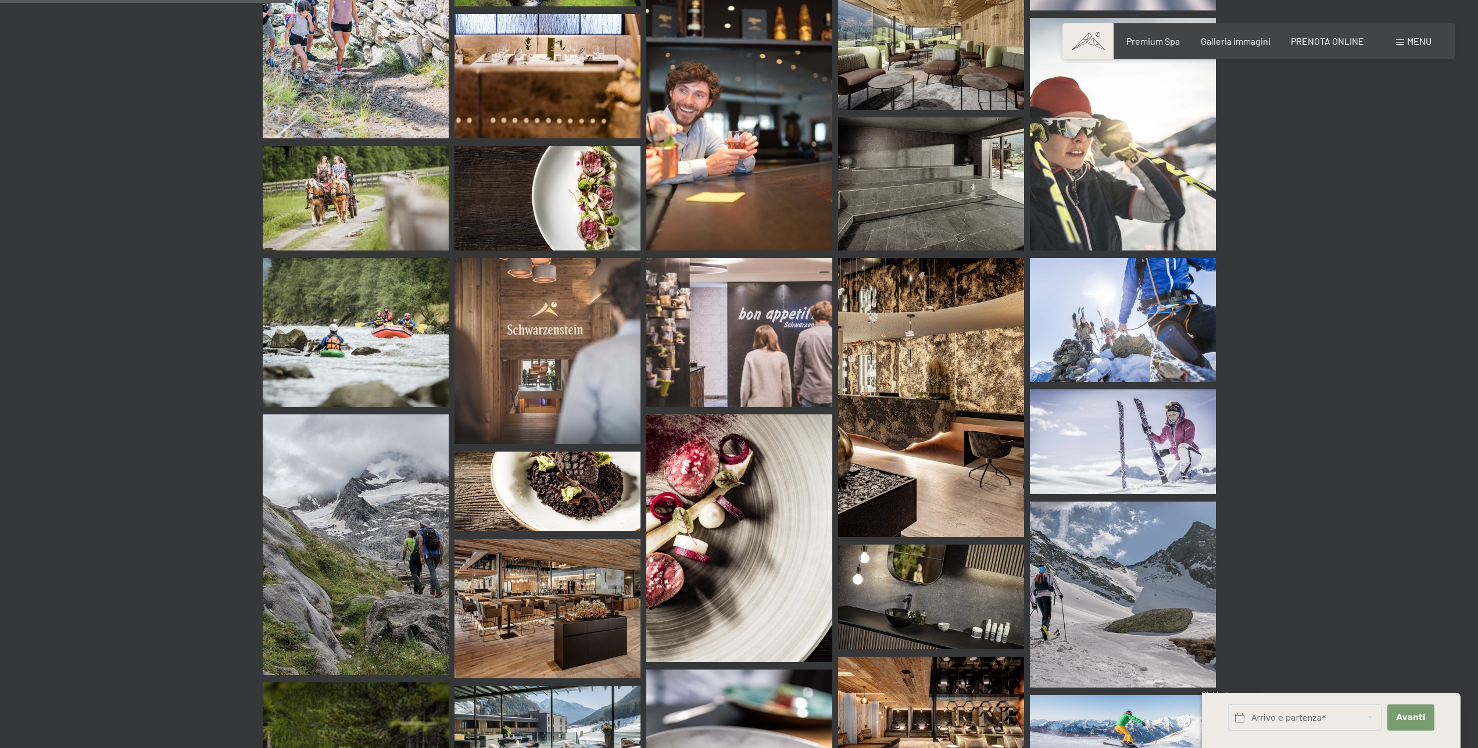
scroll to position [3201, 0]
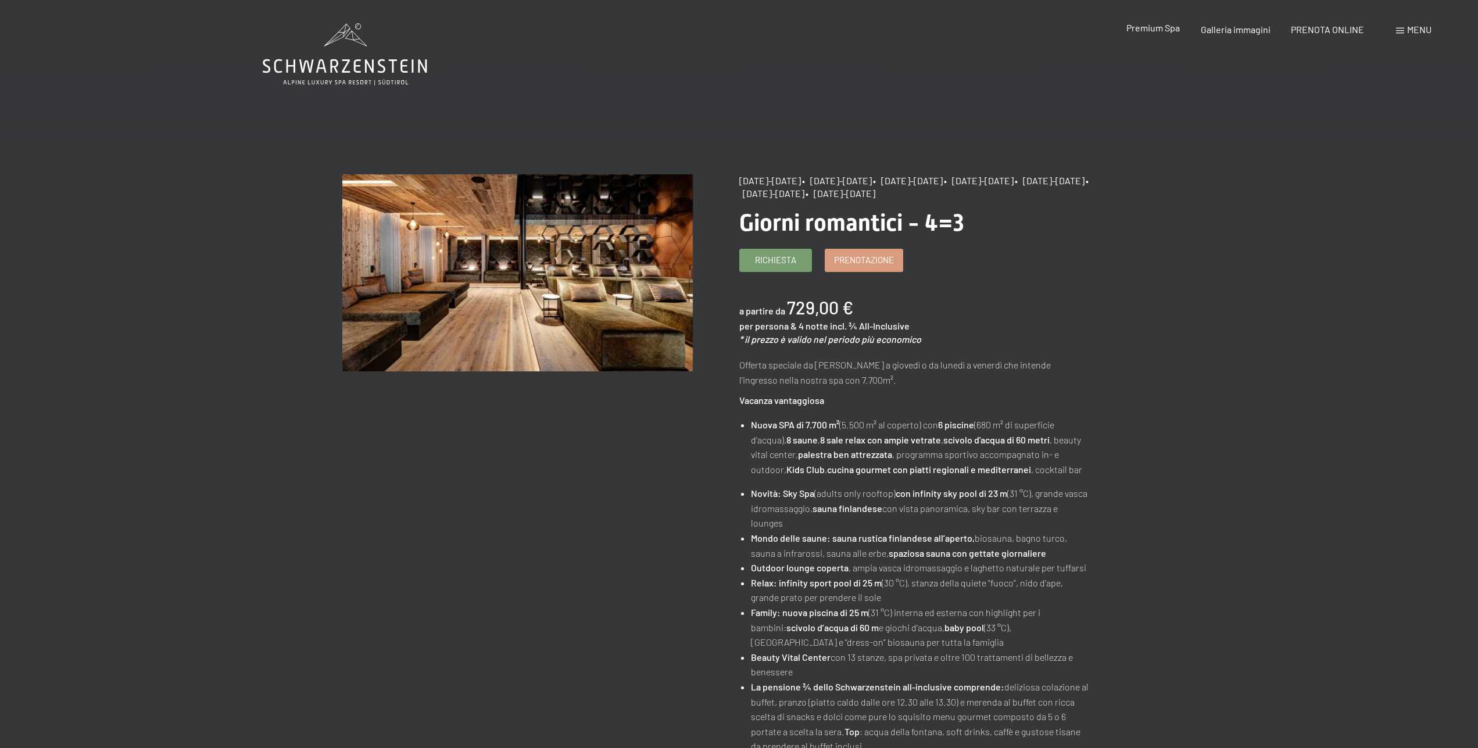
click at [1158, 31] on span "Premium Spa" at bounding box center [1152, 27] width 53 height 11
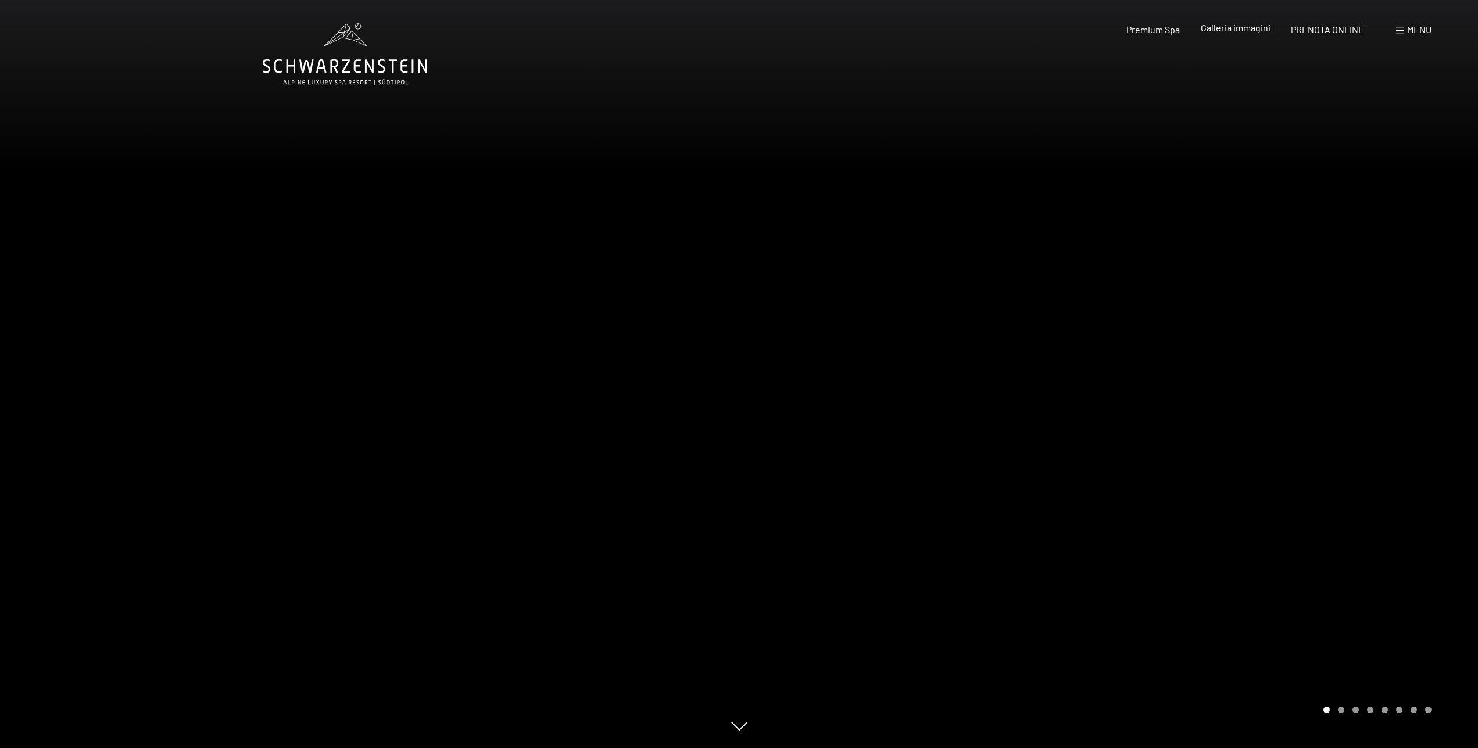
click at [1222, 28] on span "Galleria immagini" at bounding box center [1236, 27] width 70 height 11
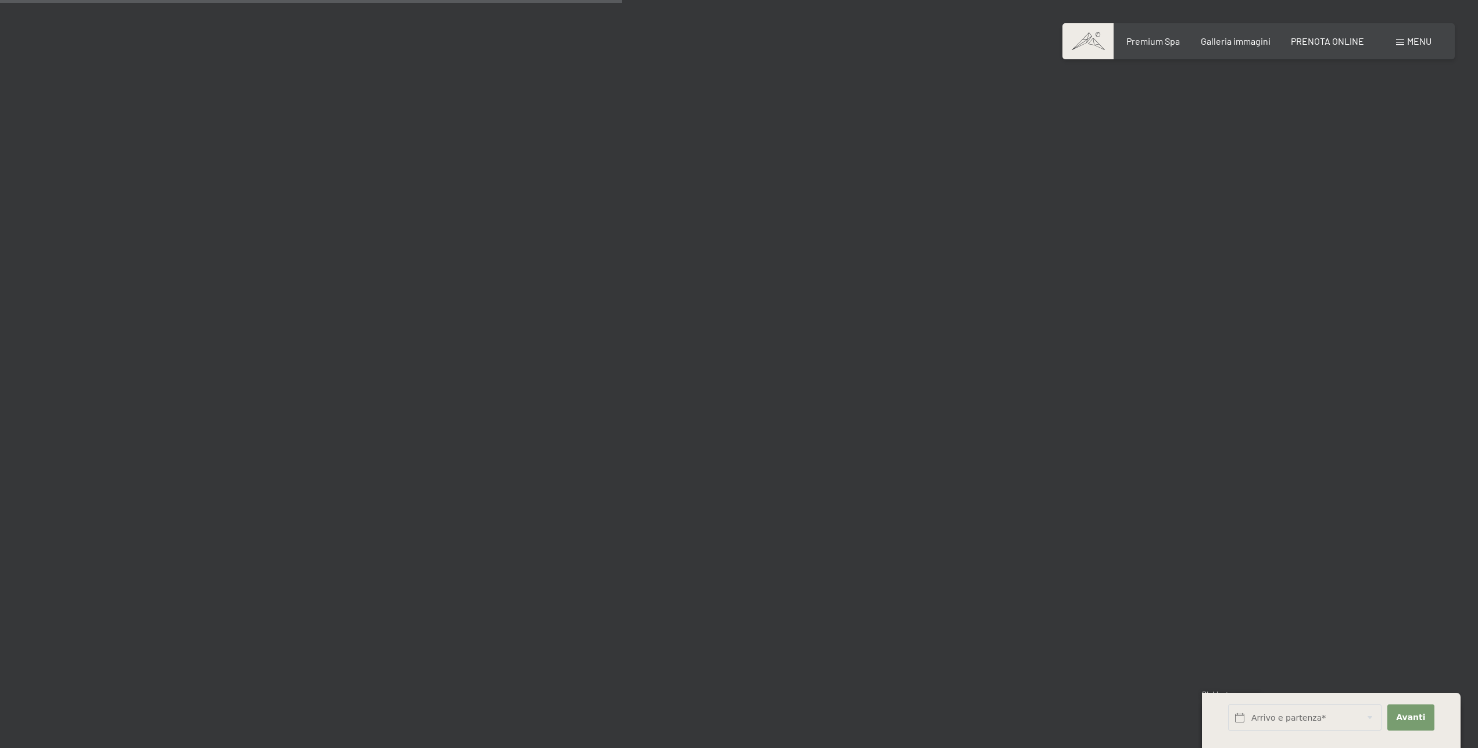
scroll to position [6373, 0]
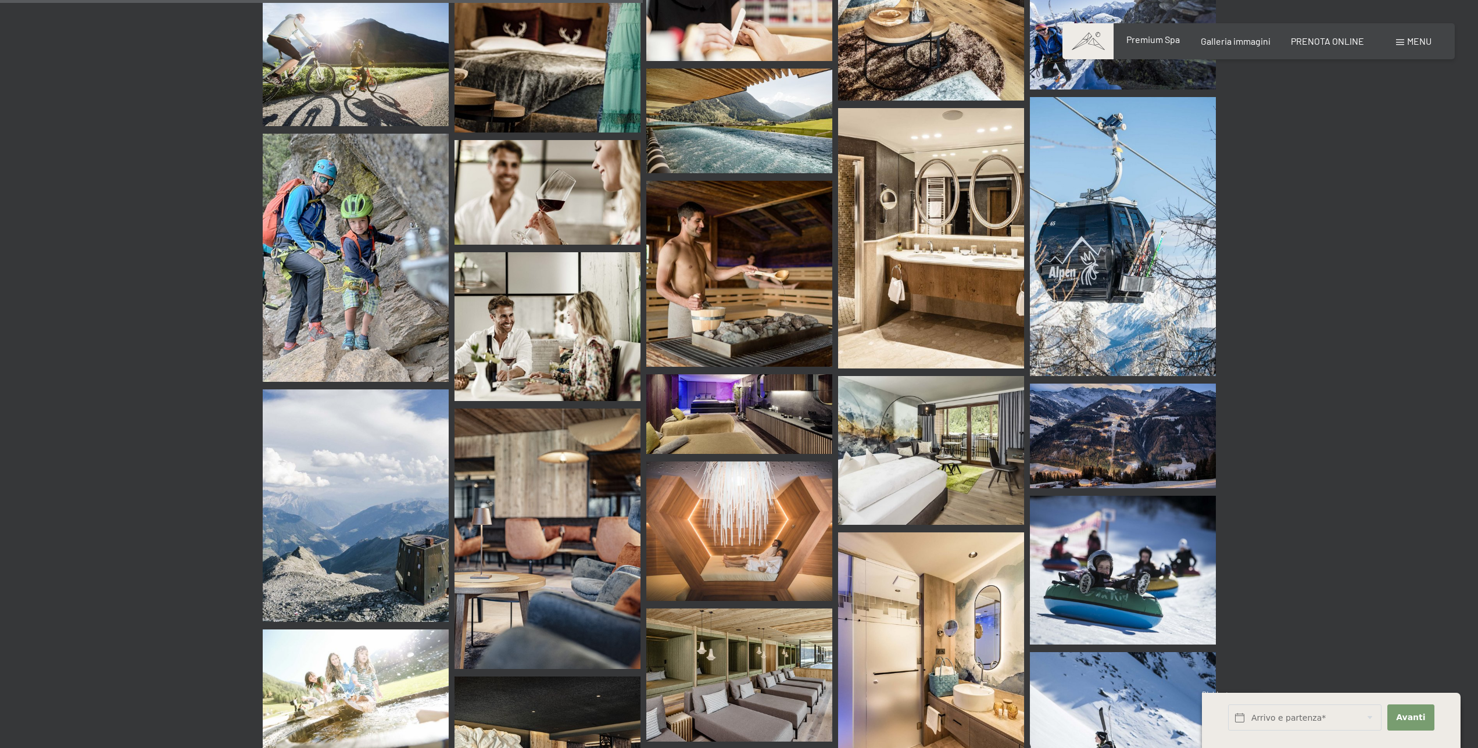
click at [1159, 40] on span "Premium Spa" at bounding box center [1152, 39] width 53 height 11
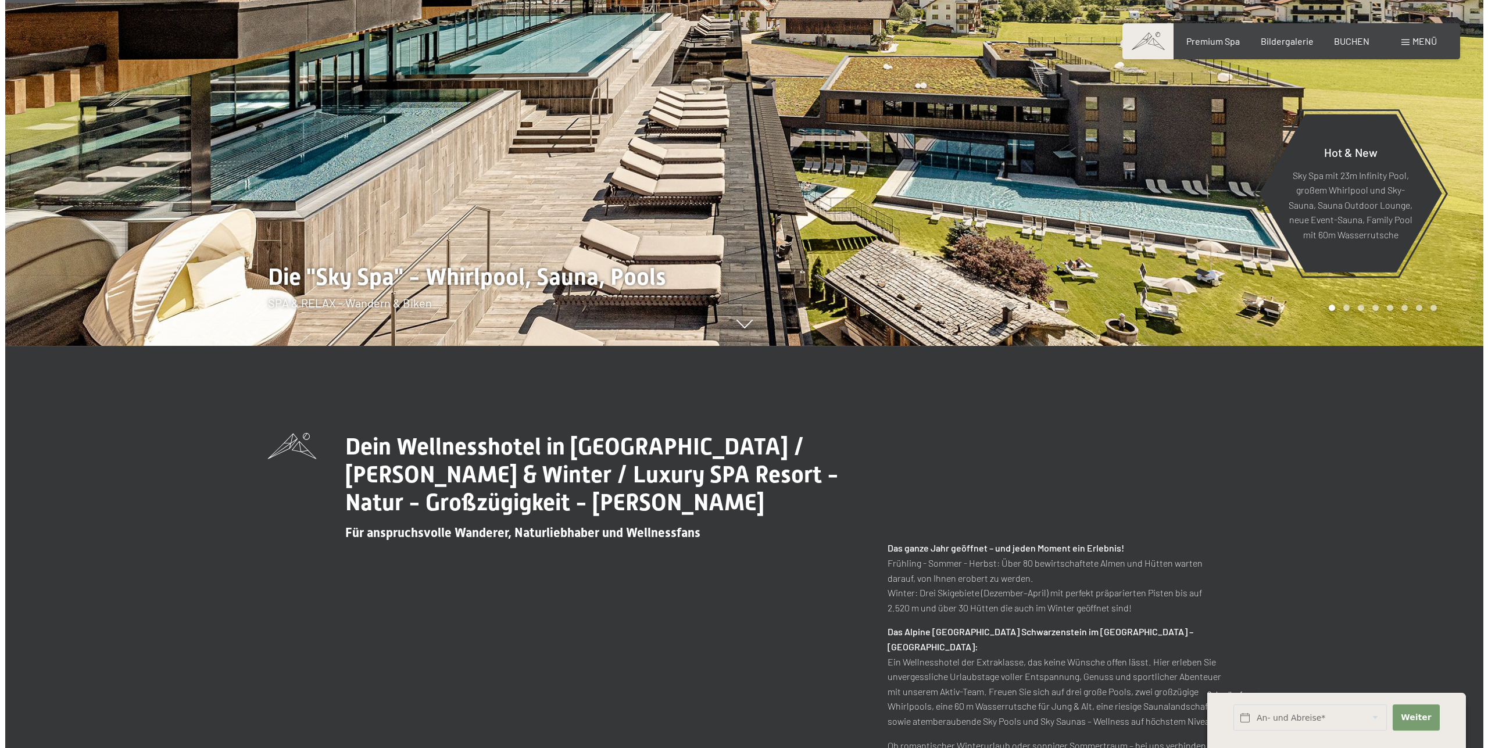
scroll to position [296, 0]
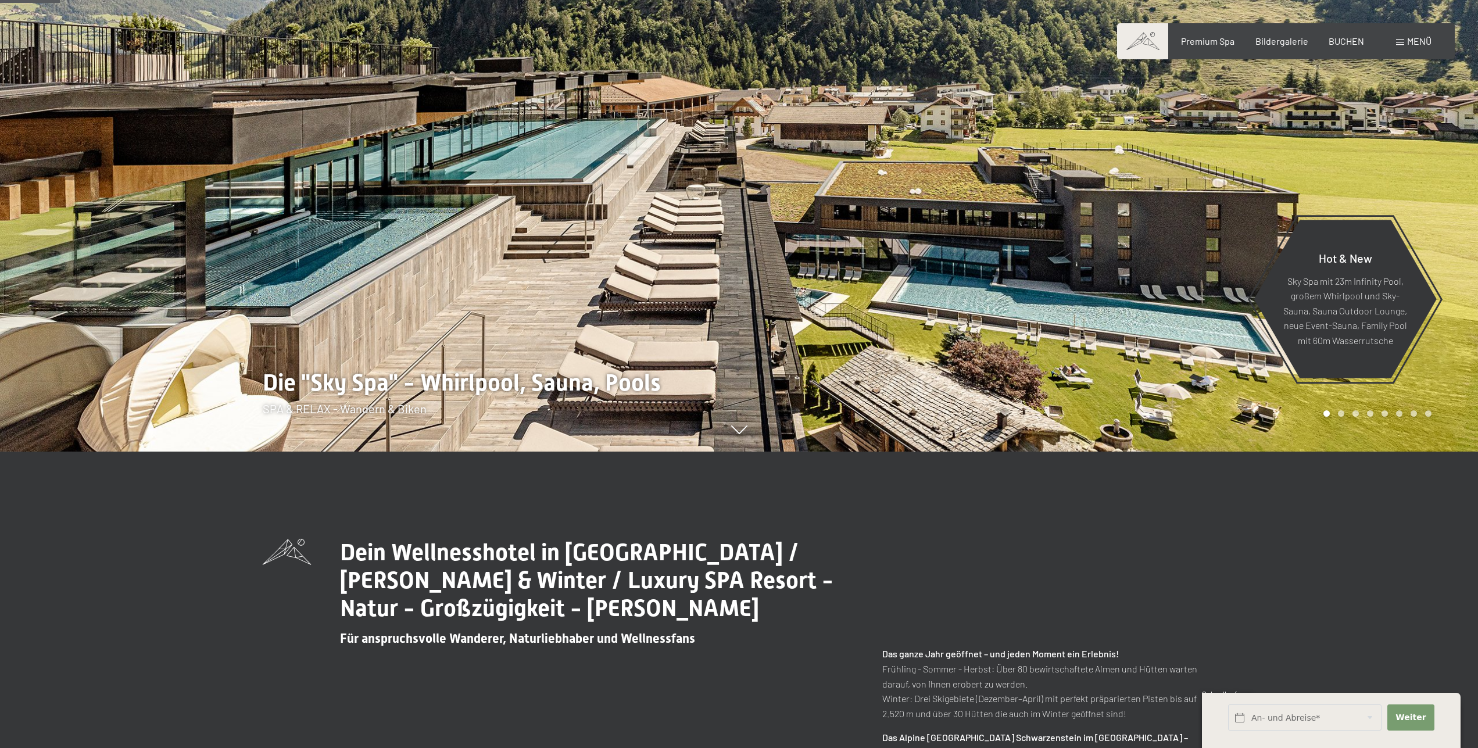
click at [1398, 41] on span at bounding box center [1400, 43] width 8 height 6
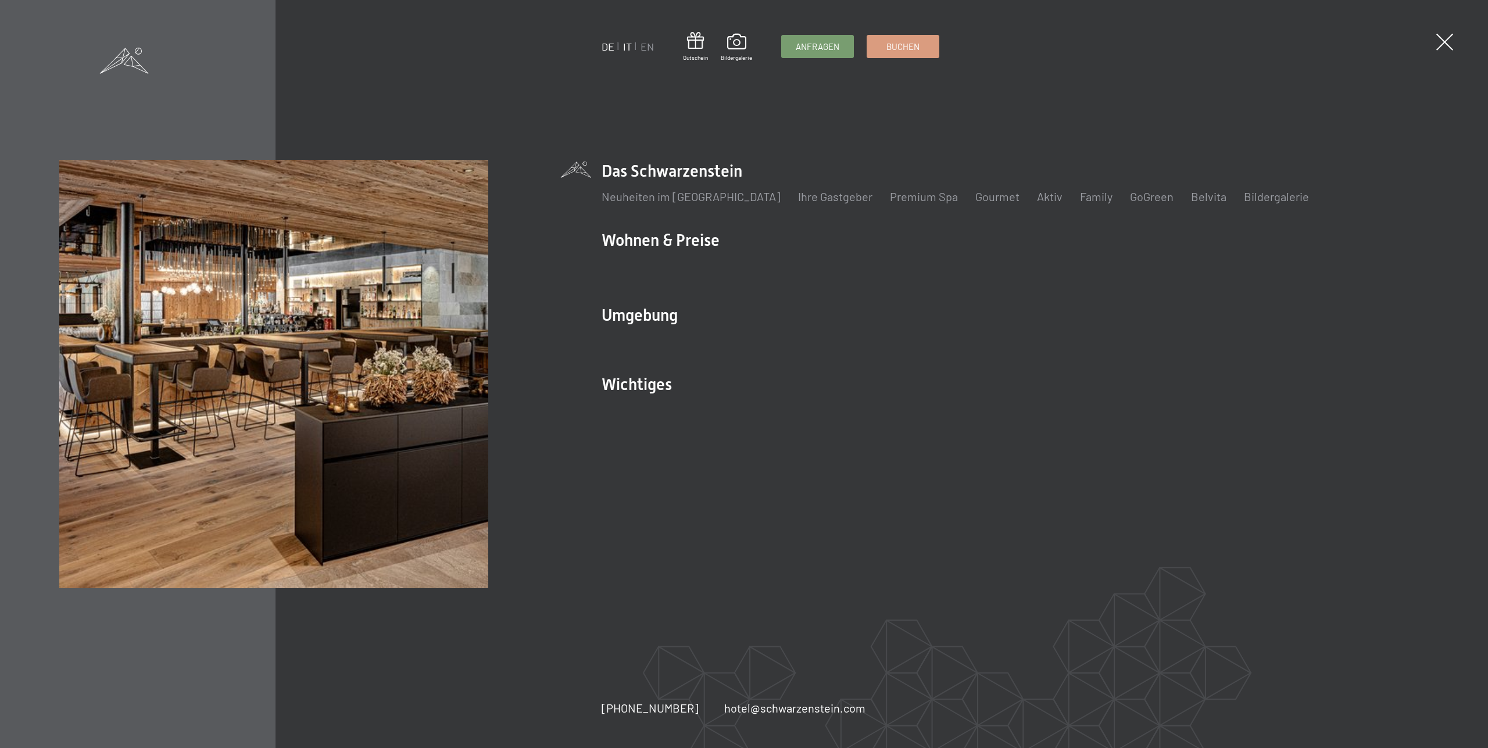
click at [629, 48] on link "IT" at bounding box center [627, 46] width 9 height 13
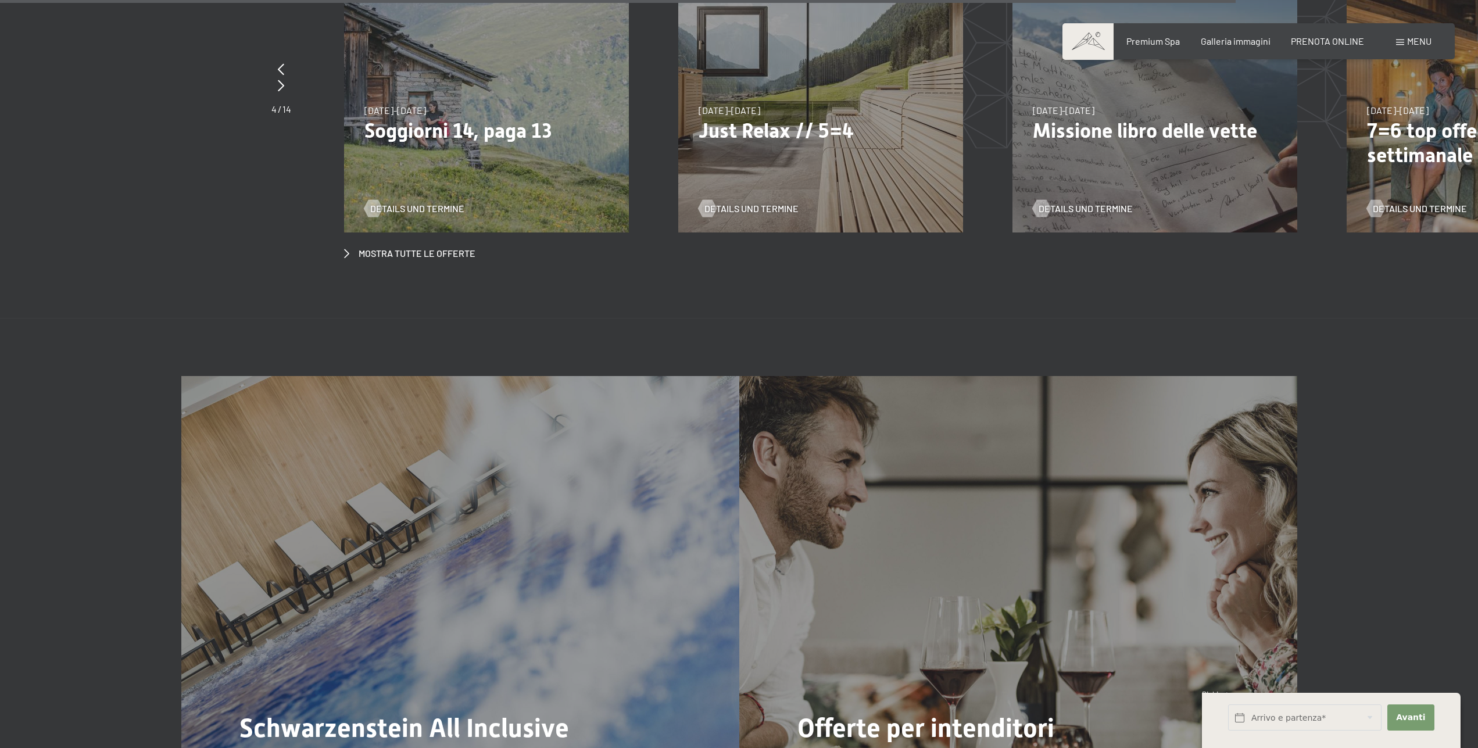
scroll to position [5739, 0]
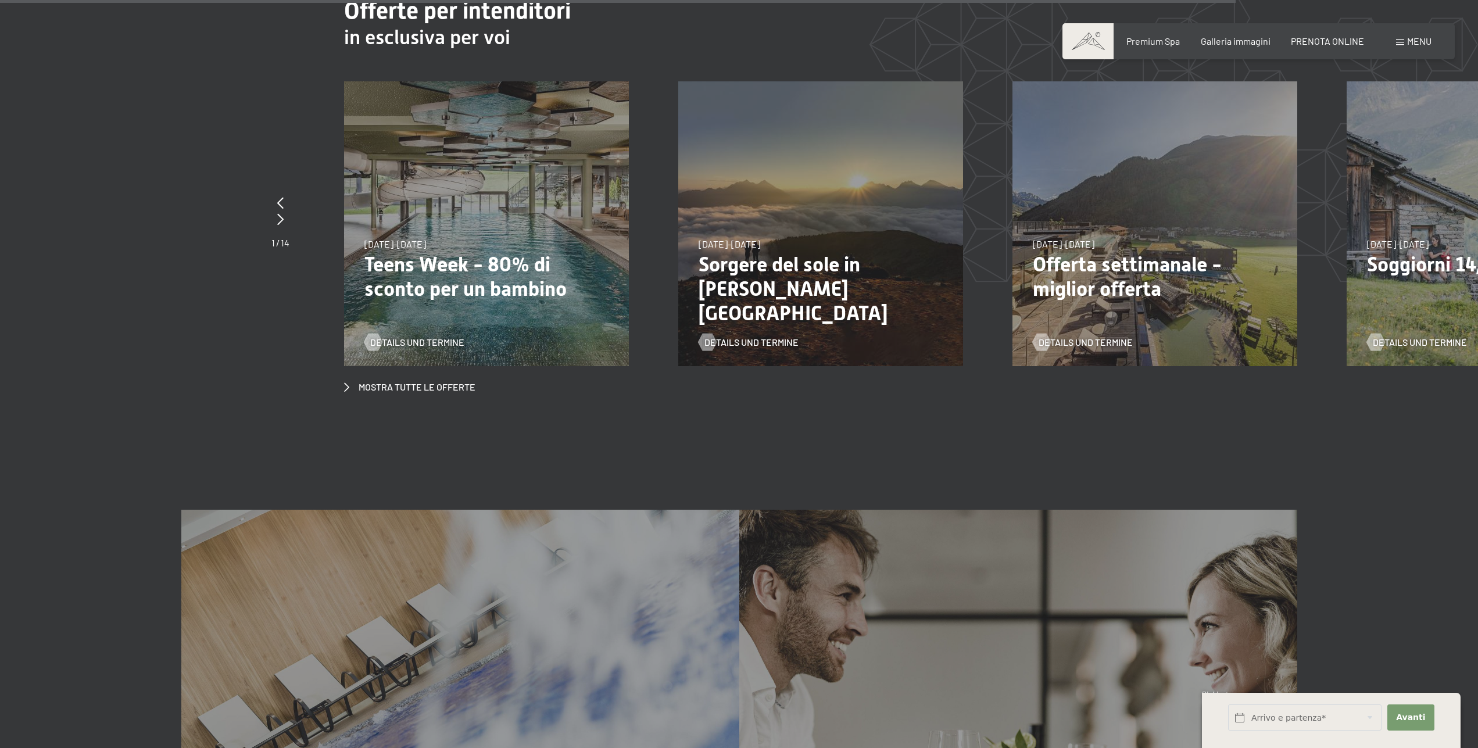
click at [1122, 252] on p "Offerta settimanale - miglior offerta" at bounding box center [1155, 276] width 244 height 49
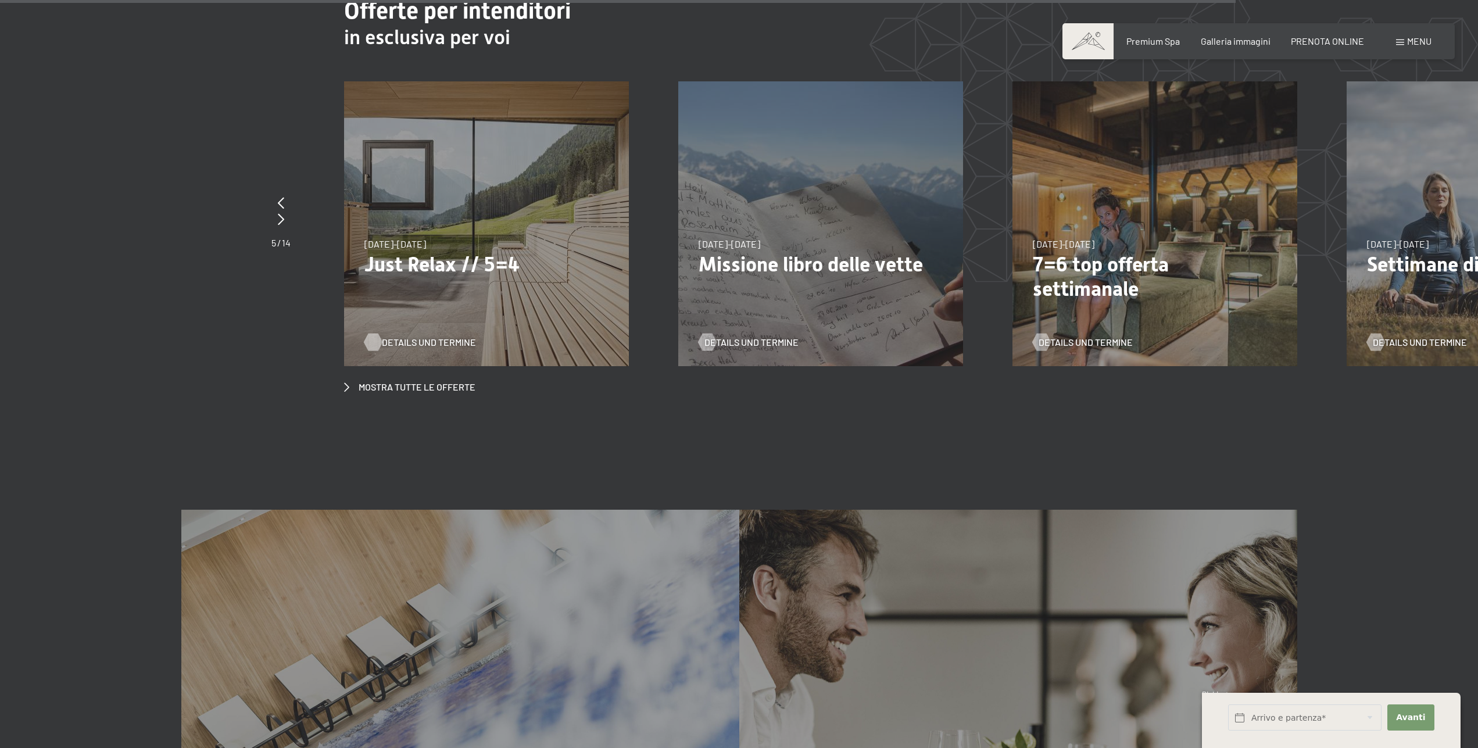
click at [424, 336] on span "Details und Termine" at bounding box center [429, 342] width 94 height 13
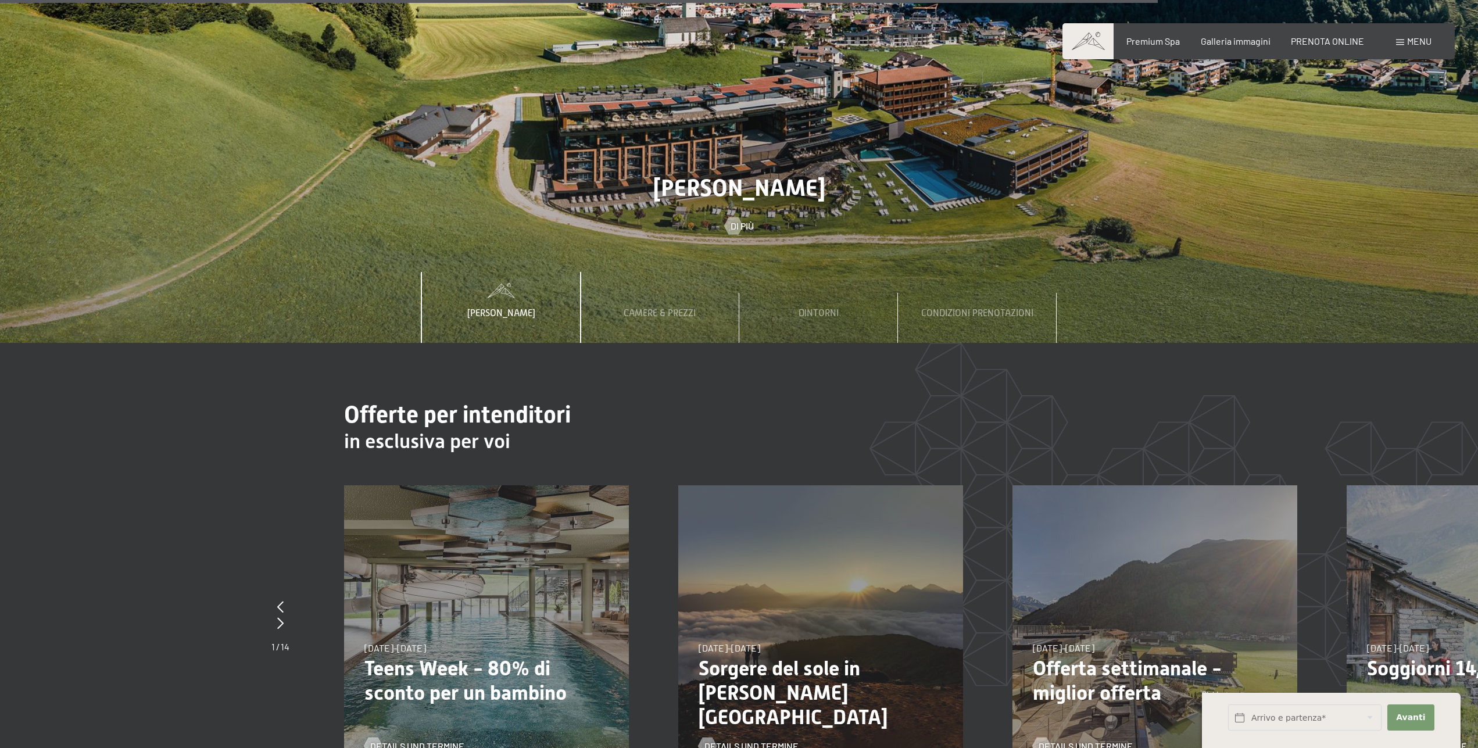
scroll to position [5572, 0]
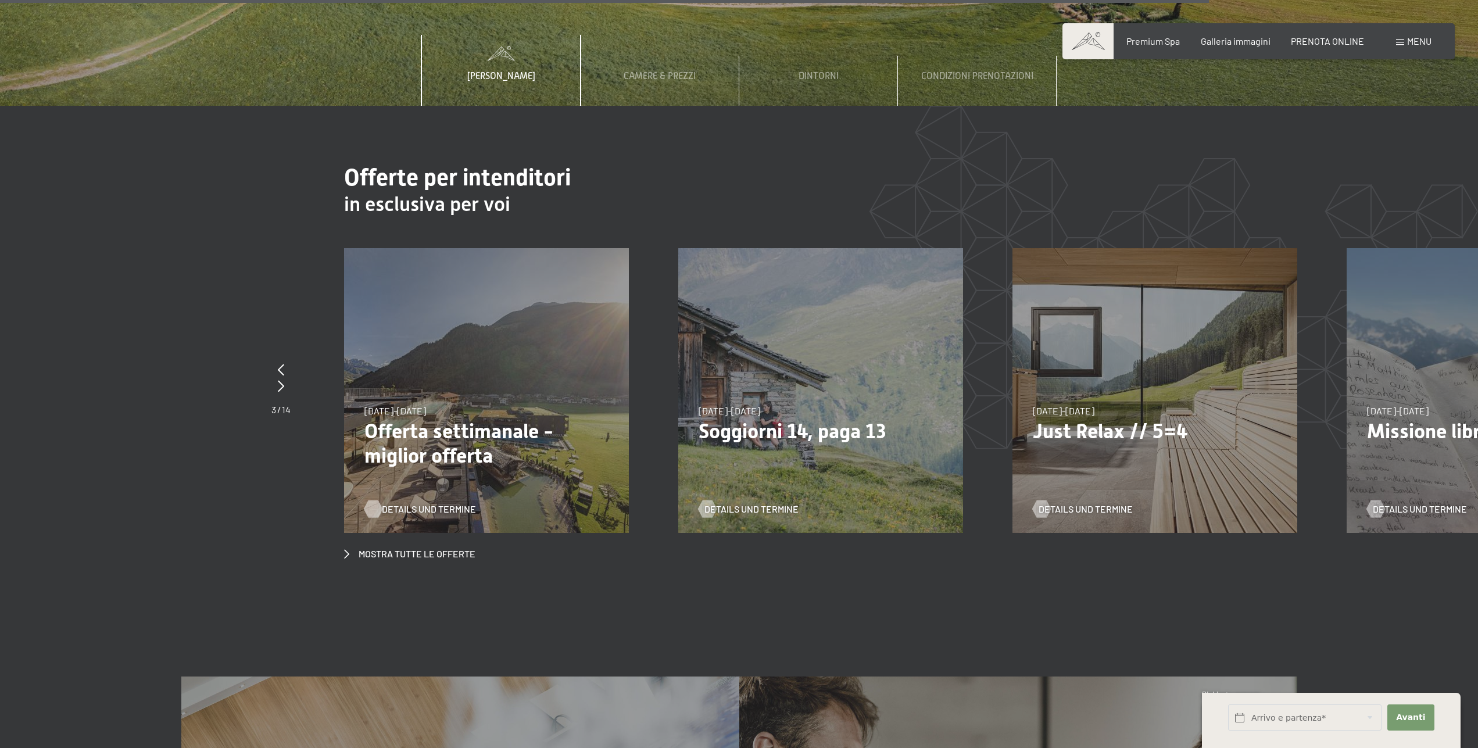
click at [425, 503] on span "Details und Termine" at bounding box center [429, 509] width 94 height 13
